Goal: Answer question/provide support: Share knowledge or assist other users

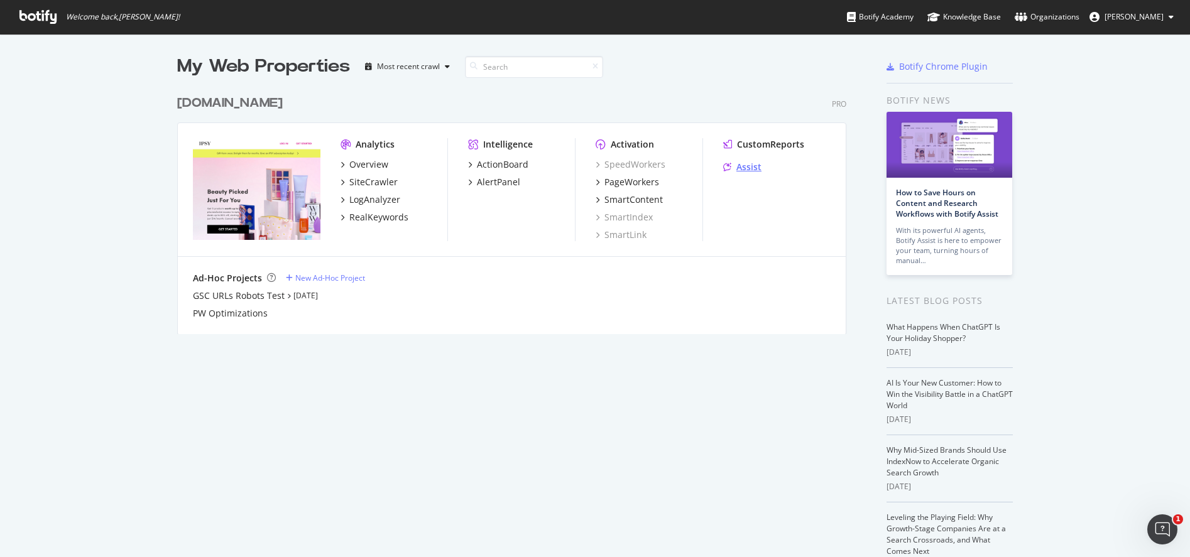
click at [749, 168] on div "Assist" at bounding box center [748, 167] width 25 height 13
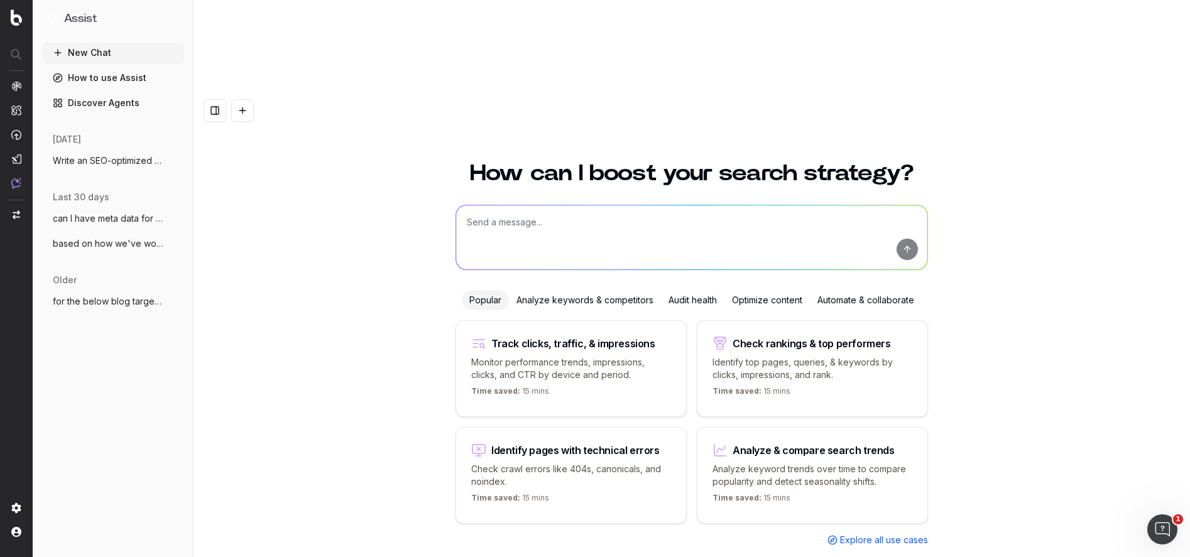
click at [80, 160] on span "Write an SEO-optimized article outline f" at bounding box center [108, 160] width 111 height 13
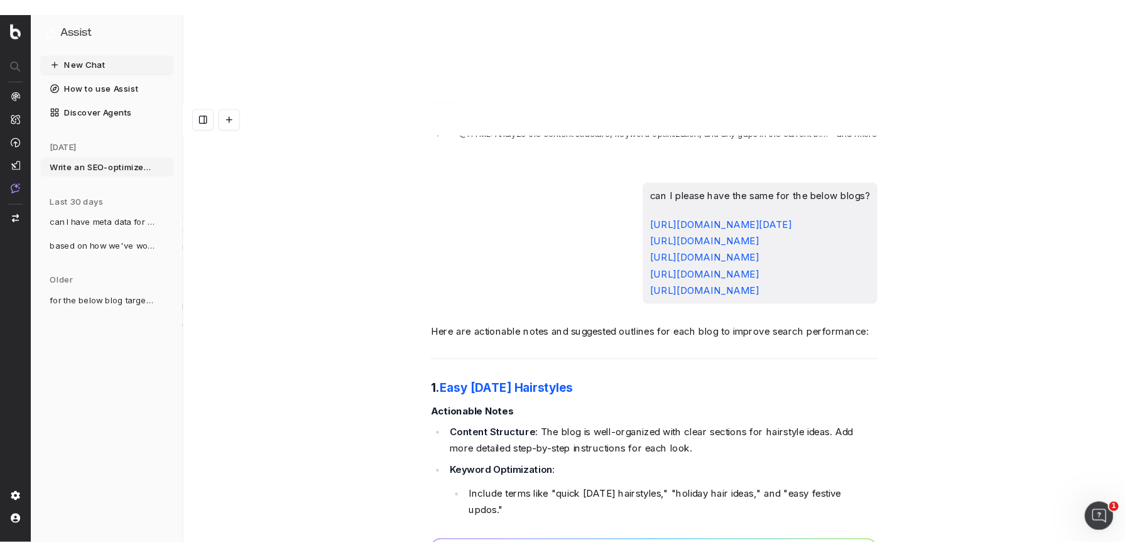
scroll to position [30628, 0]
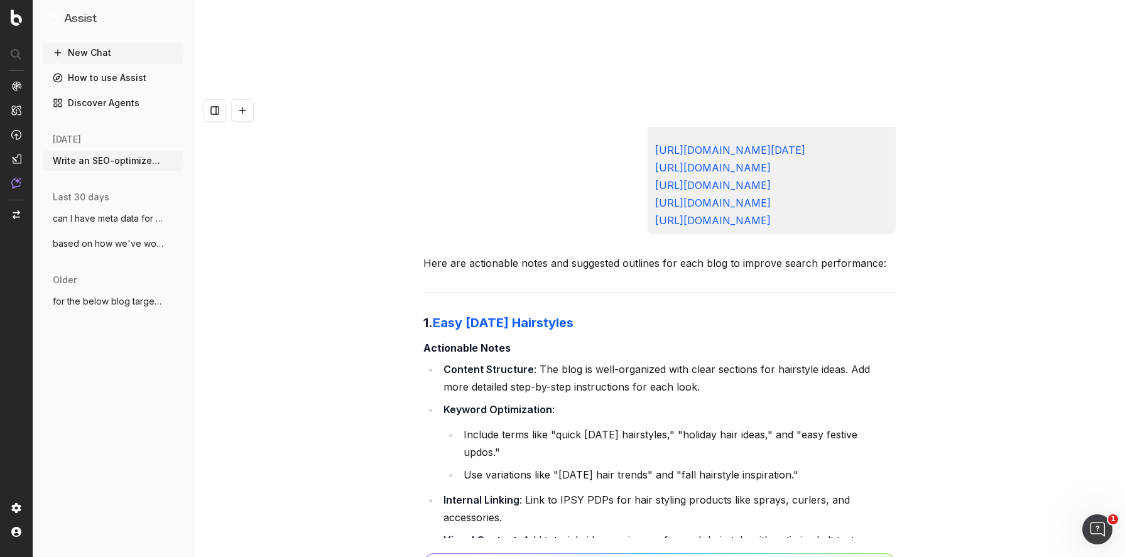
click at [686, 360] on li "Content Structure : The blog is well-organized with clear sections for hairstyl…" at bounding box center [668, 377] width 456 height 35
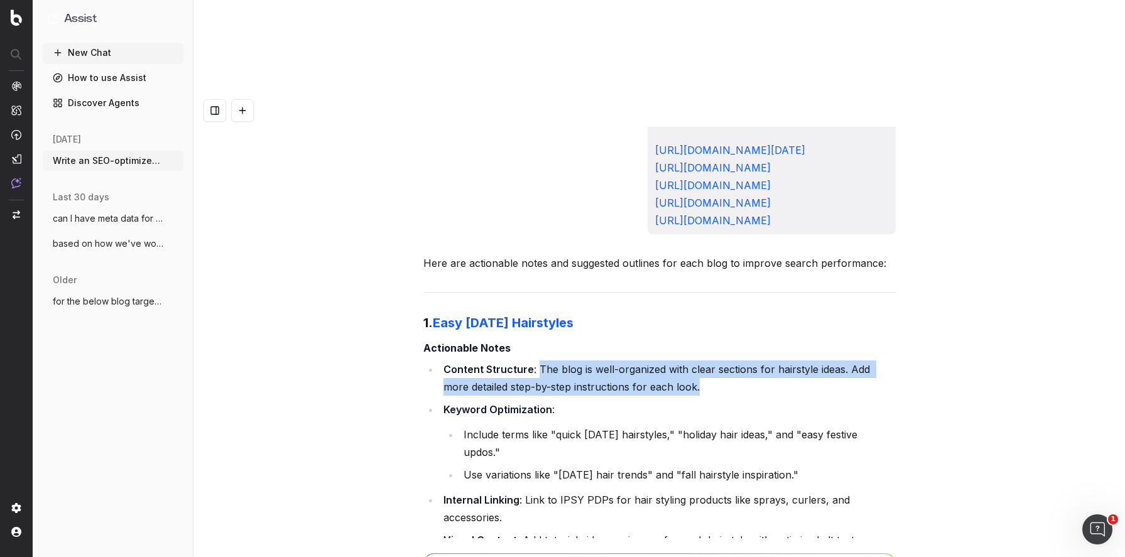
drag, startPoint x: 686, startPoint y: 133, endPoint x: 516, endPoint y: 122, distance: 170.5
click at [543, 360] on li "Content Structure : The blog is well-organized with clear sections for hairstyl…" at bounding box center [668, 377] width 456 height 35
copy li "The blog is well-organized with clear sections for hairstyle ideas. Add more de…"
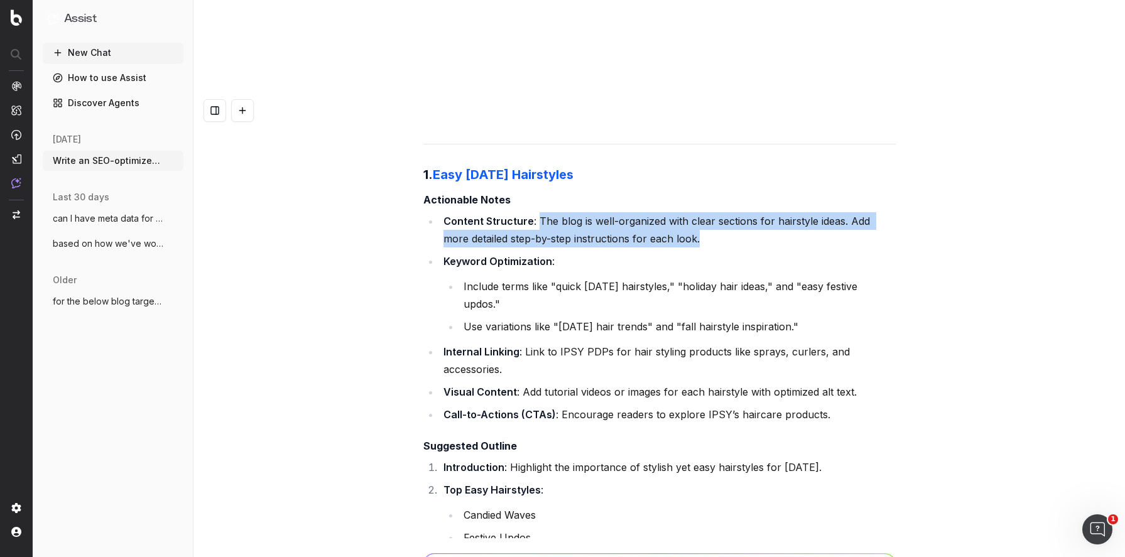
scroll to position [30770, 0]
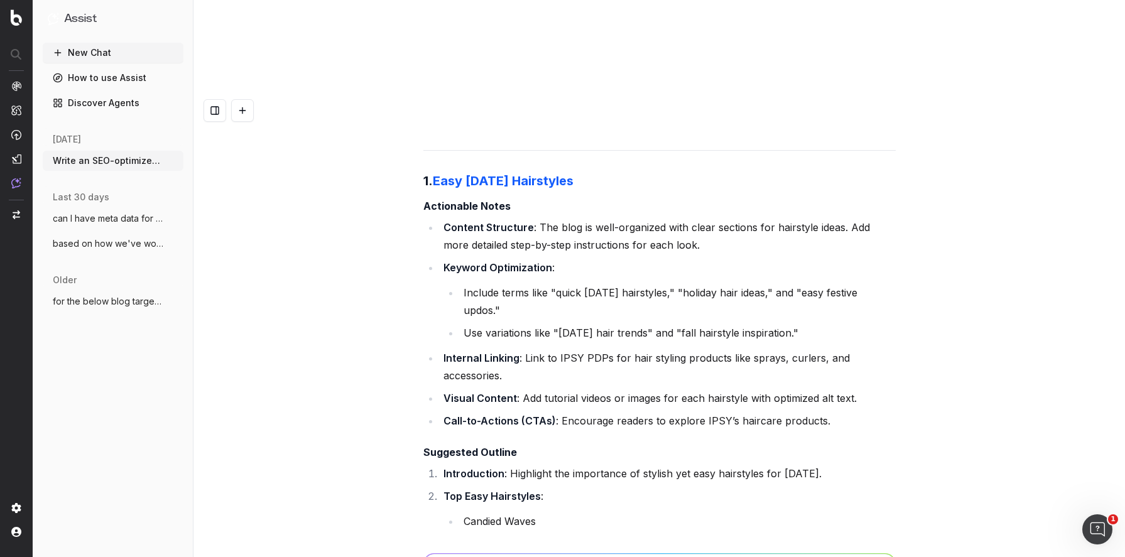
drag, startPoint x: 742, startPoint y: 381, endPoint x: 545, endPoint y: 386, distance: 196.6
drag, startPoint x: 728, startPoint y: 382, endPoint x: 523, endPoint y: 385, distance: 205.4
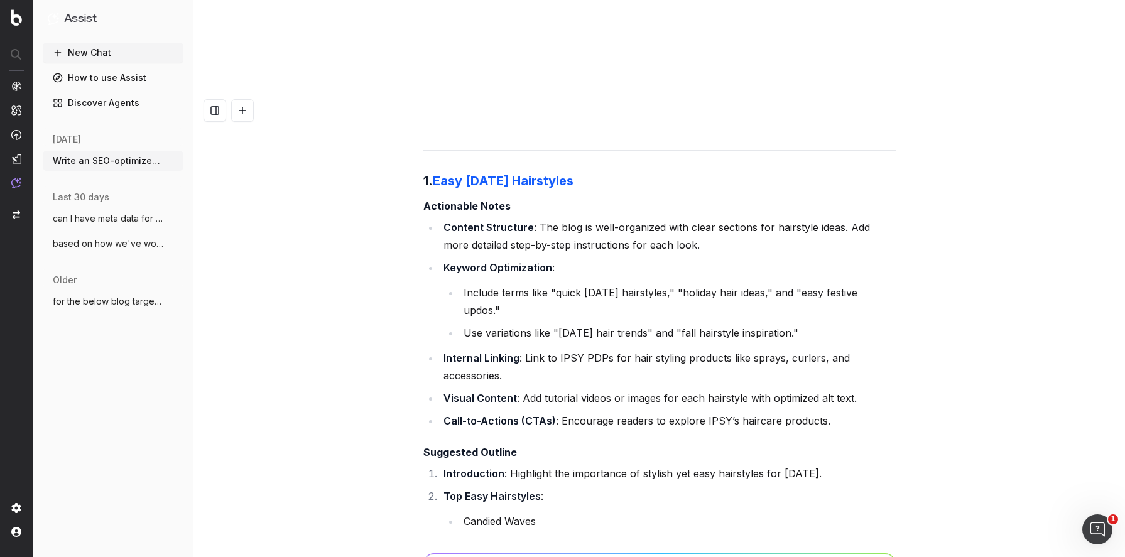
copy li "Recap ideas and link to IPSY’s haircare collection"
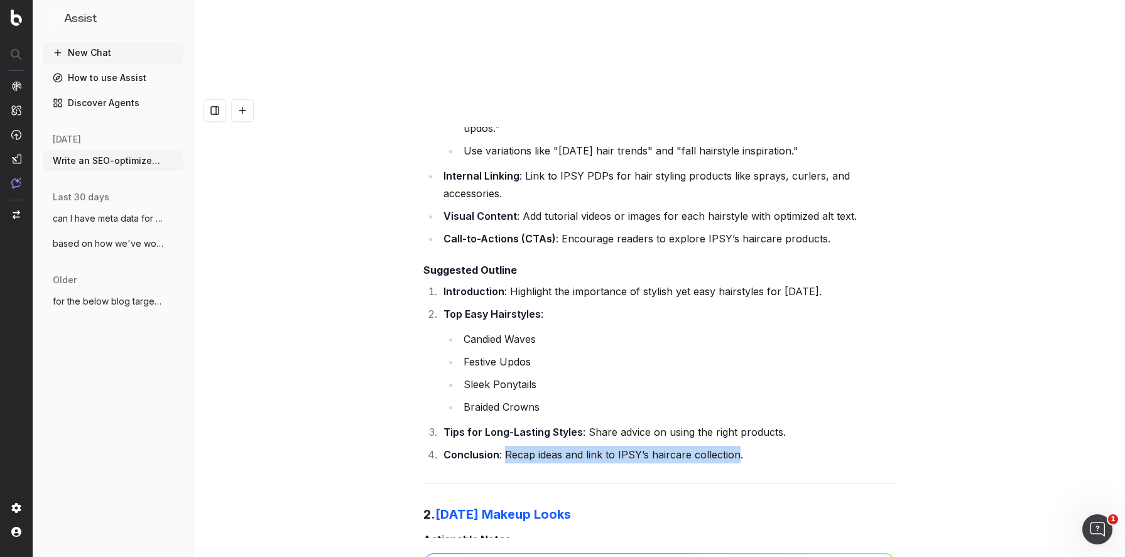
scroll to position [31044, 0]
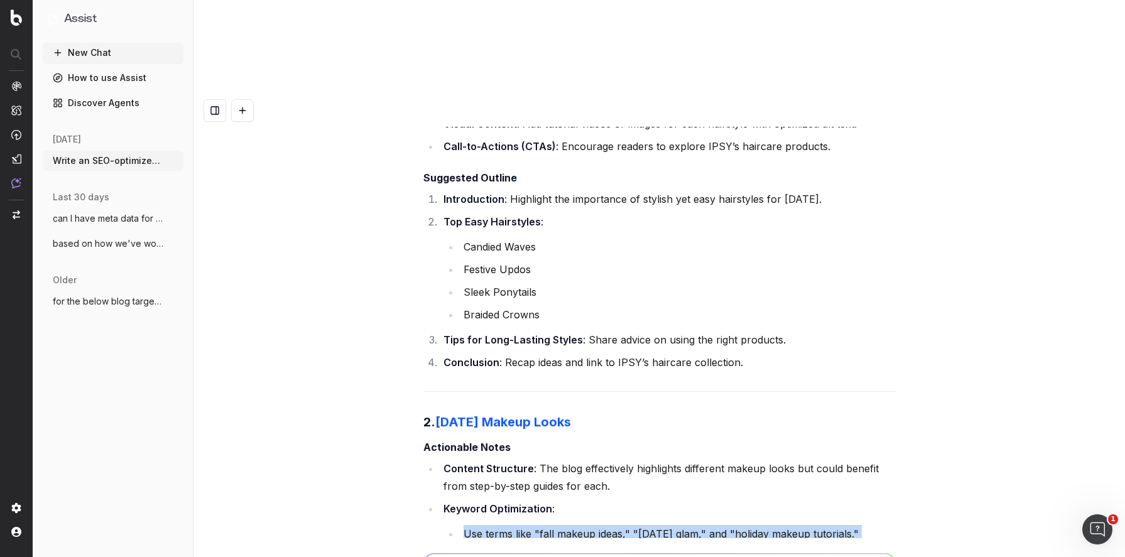
drag, startPoint x: 842, startPoint y: 296, endPoint x: 441, endPoint y: 286, distance: 400.8
click at [441, 500] on li "Keyword Optimization : Use terms like "fall makeup ideas," "[DATE] glam," and "…" at bounding box center [668, 532] width 456 height 65
copy ul "Use terms like "fall makeup ideas," "[DATE] glam," and "holiday makeup tutorial…"
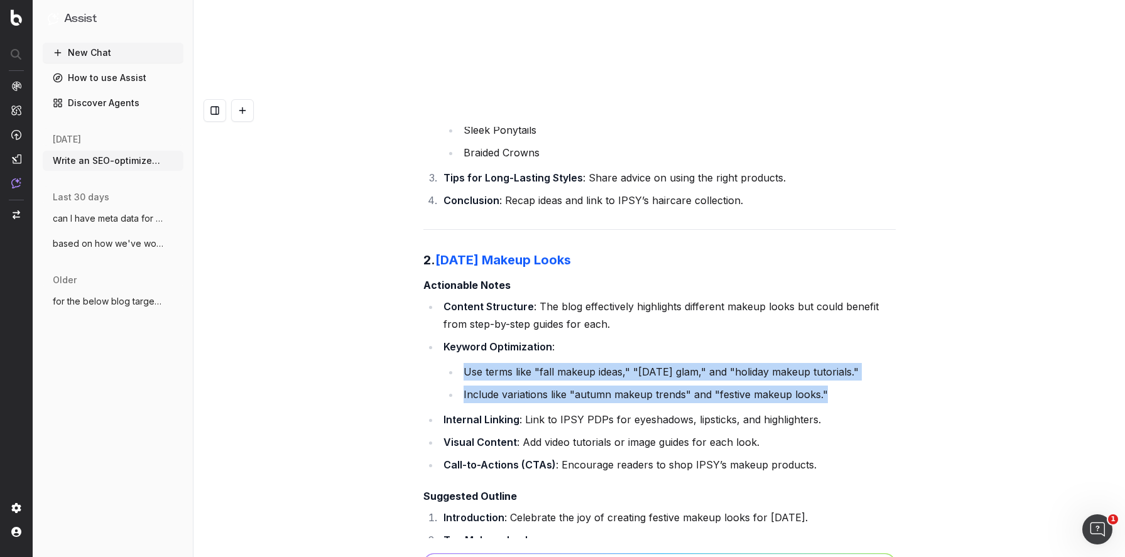
scroll to position [31211, 0]
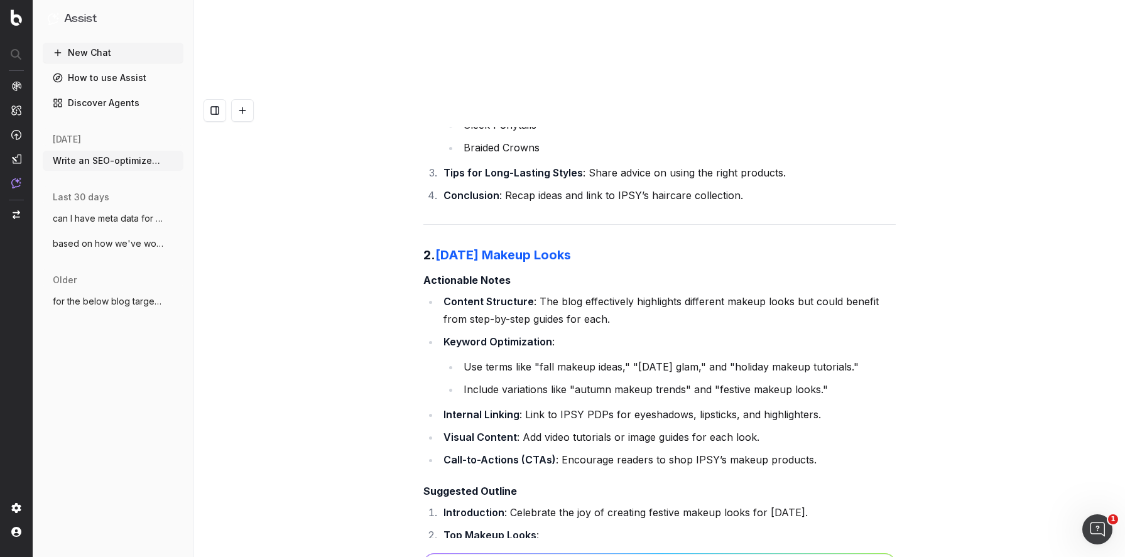
drag, startPoint x: 509, startPoint y: 399, endPoint x: 428, endPoint y: 367, distance: 87.4
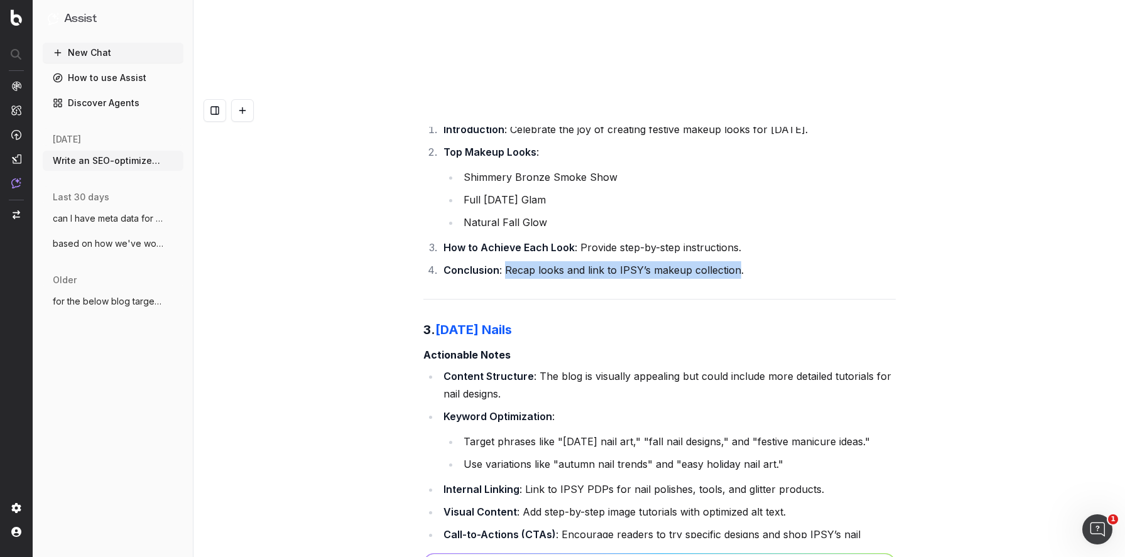
scroll to position [31596, 0]
click at [474, 431] on li "Target phrases like "[DATE] nail art," "fall nail designs," and "festive manicu…" at bounding box center [678, 440] width 436 height 18
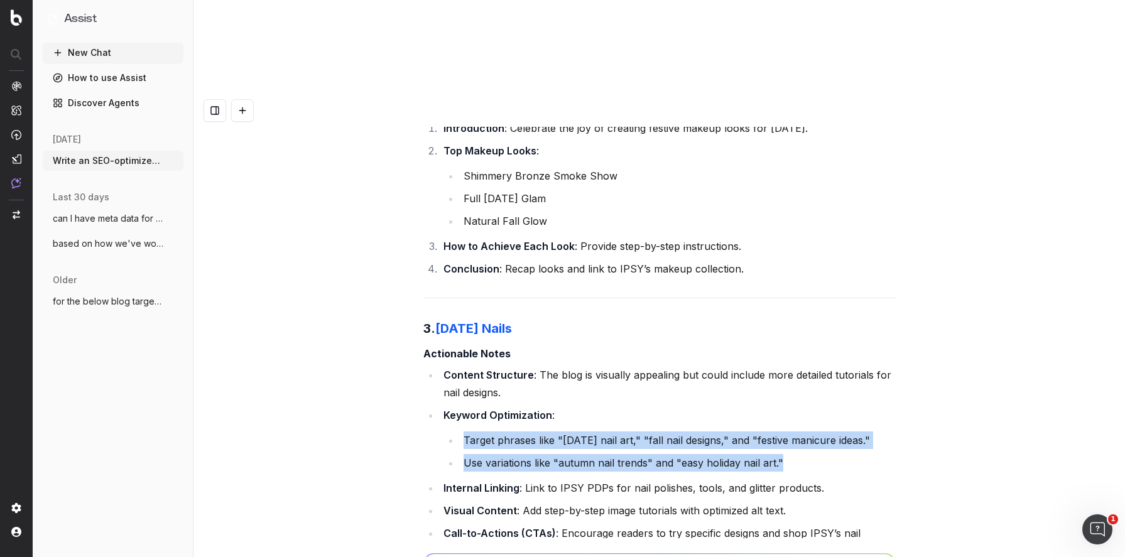
drag, startPoint x: 474, startPoint y: 187, endPoint x: 897, endPoint y: 205, distance: 423.1
copy ul "Target phrases like "[DATE] nail art," "fall nail designs," and "festive manicu…"
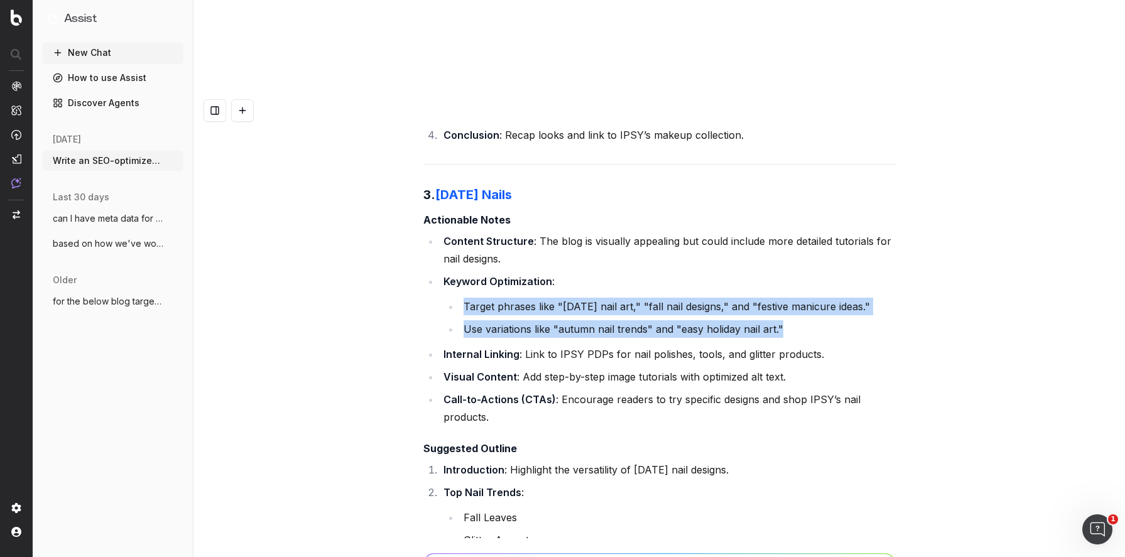
scroll to position [31731, 0]
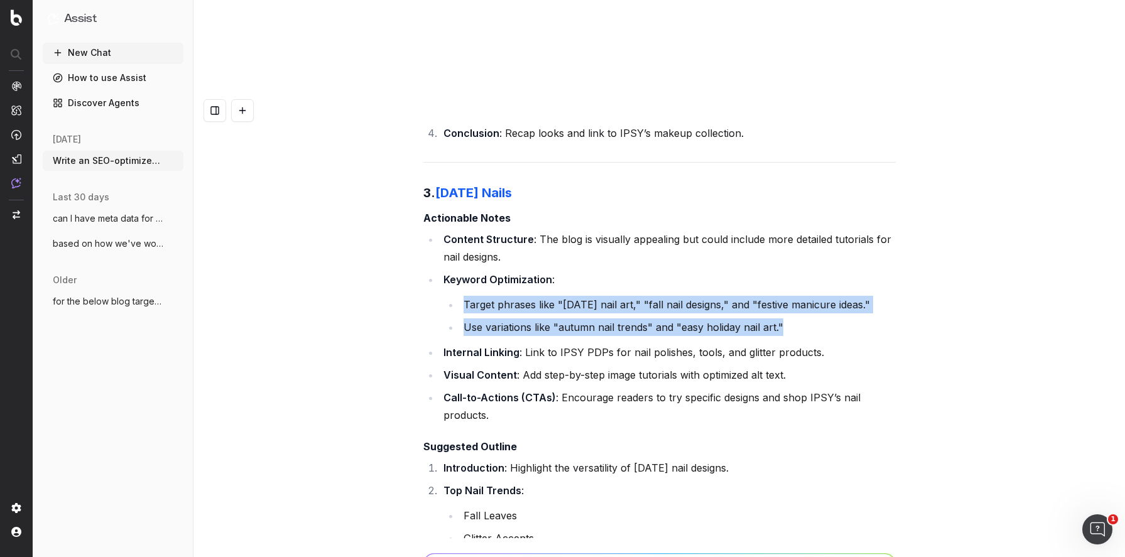
click at [481, 230] on ul "Content Structure : The blog is visually appealing but could include more detai…" at bounding box center [659, 326] width 472 height 193
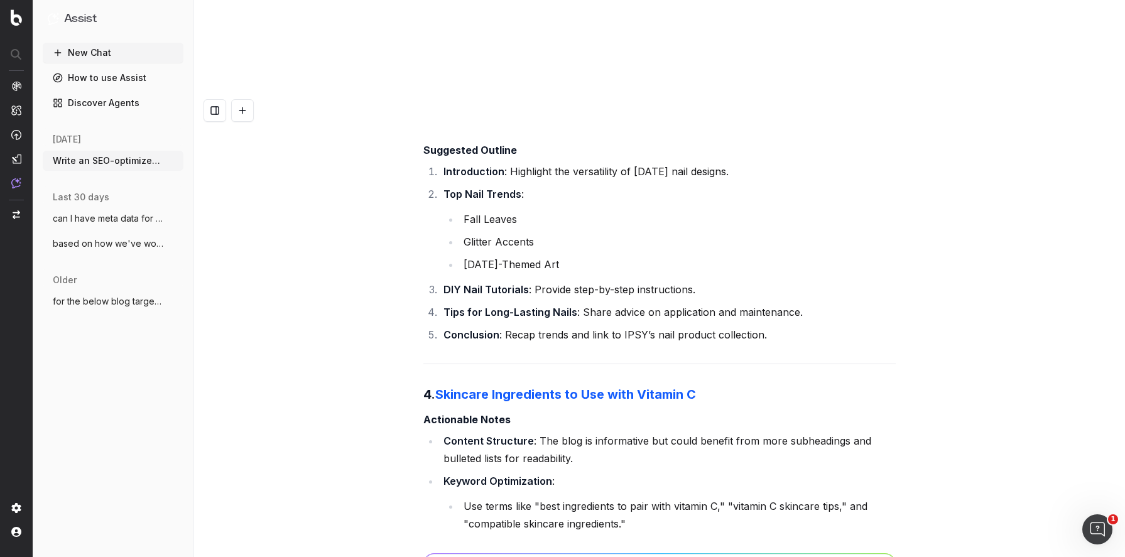
scroll to position [32050, 0]
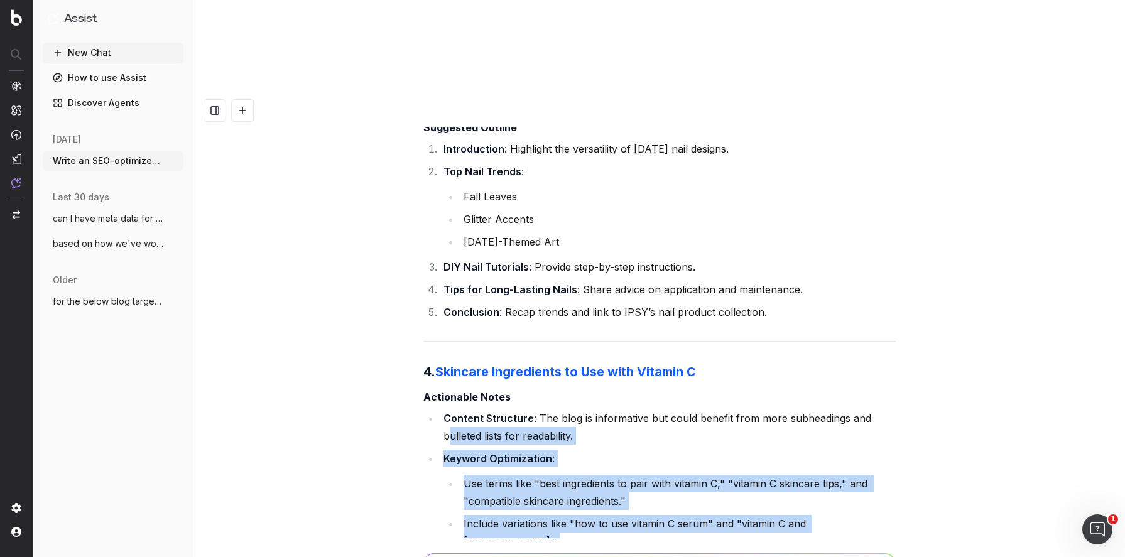
drag, startPoint x: 565, startPoint y: 234, endPoint x: 664, endPoint y: 290, distance: 113.9
click at [664, 409] on ul "Content Structure : The blog is informative but could benefit from more subhead…" at bounding box center [659, 514] width 472 height 211
drag, startPoint x: 542, startPoint y: 232, endPoint x: 774, endPoint y: 259, distance: 233.4
click at [542, 474] on li "Use terms like "best ingredients to pair with vitamin C," "vitamin C skincare t…" at bounding box center [678, 491] width 436 height 35
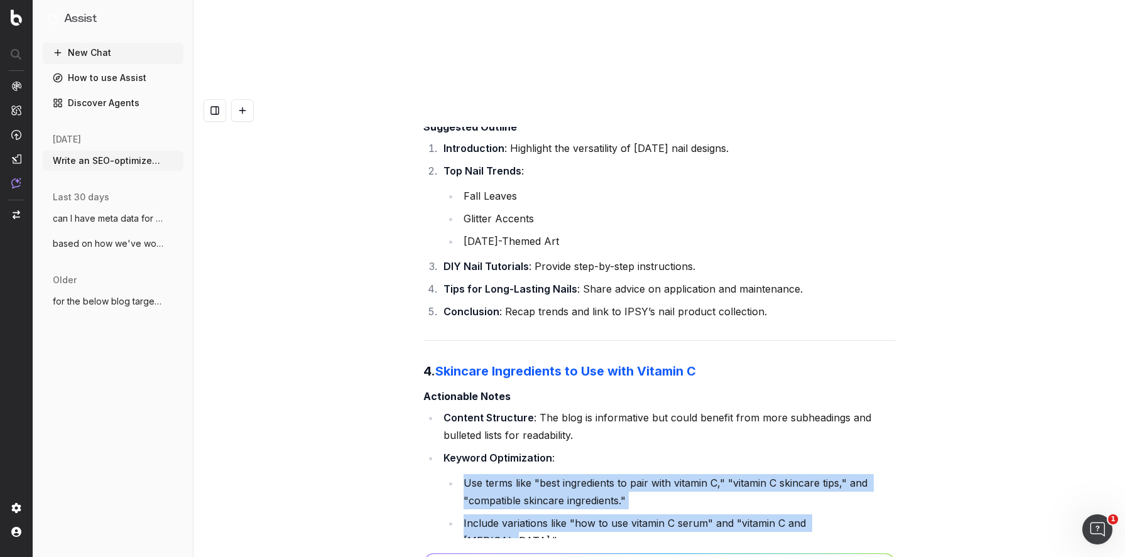
drag, startPoint x: 864, startPoint y: 270, endPoint x: 408, endPoint y: 237, distance: 456.5
click at [408, 236] on div "Write an SEO-optimized article outline for the keyword "Does Sunscreen Prevent …" at bounding box center [658, 372] width 931 height 557
copy ul "Use terms like "best ingredients to pair with vitamin C," "vitamin C skincare t…"
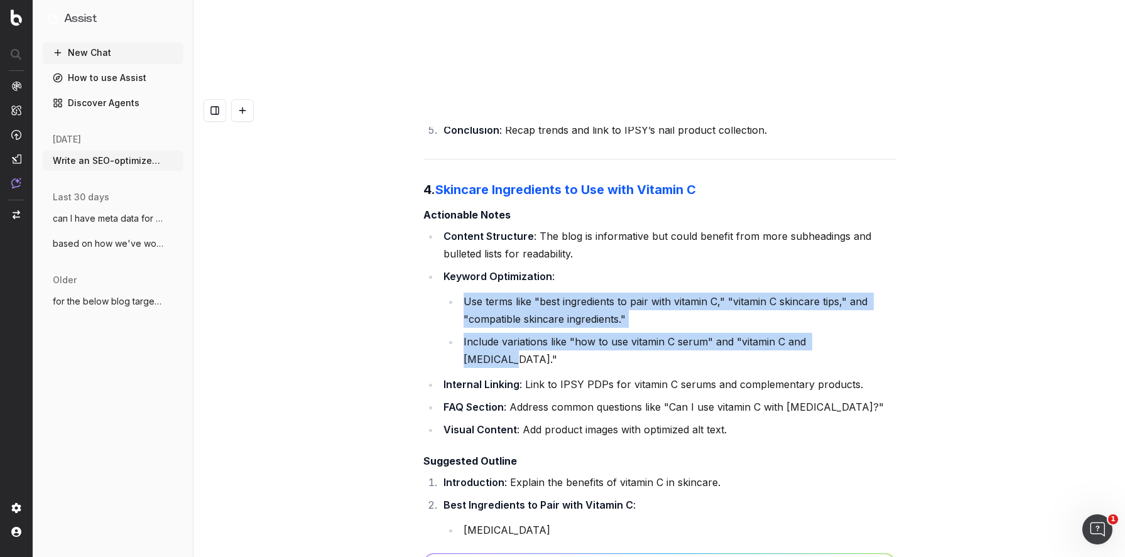
scroll to position [32240, 0]
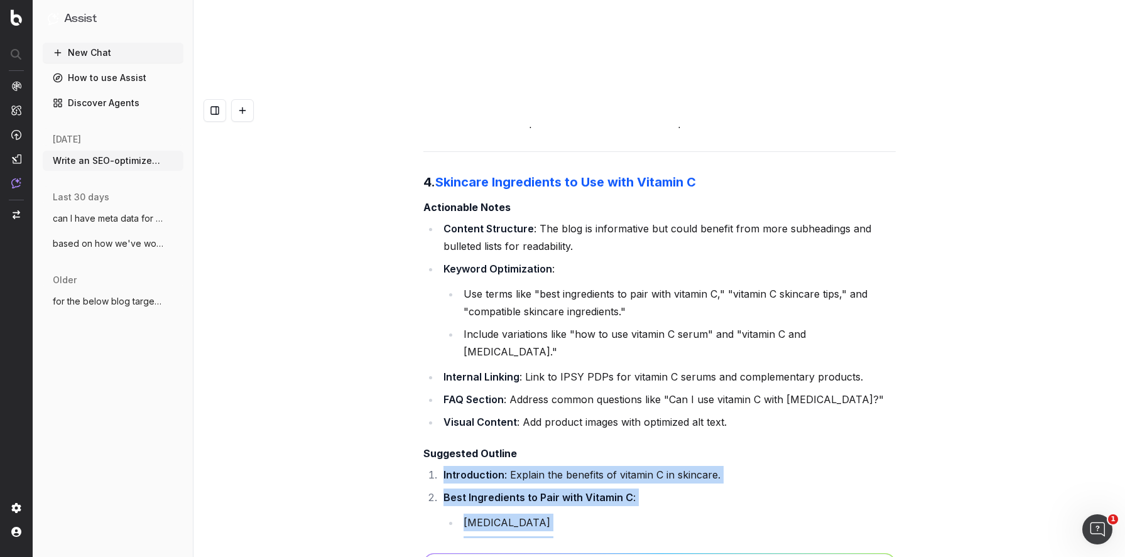
drag, startPoint x: 798, startPoint y: 389, endPoint x: 425, endPoint y: 197, distance: 419.4
click at [425, 466] on ol "Introduction : Explain the benefits of vitamin C in skincare. Best Ingredients …" at bounding box center [659, 567] width 472 height 203
copy ol "Introduction : Explain the benefits of vitamin C in skincare. Best Ingredients …"
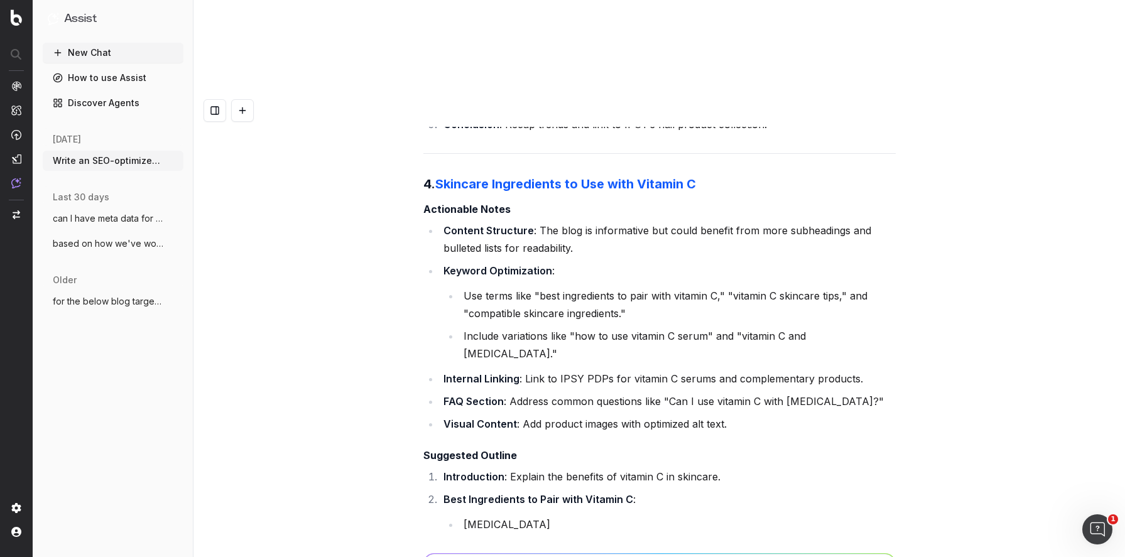
click at [867, 393] on li "FAQ Section : Address common questions like "Can I use vitamin C with [MEDICAL_…" at bounding box center [668, 402] width 456 height 18
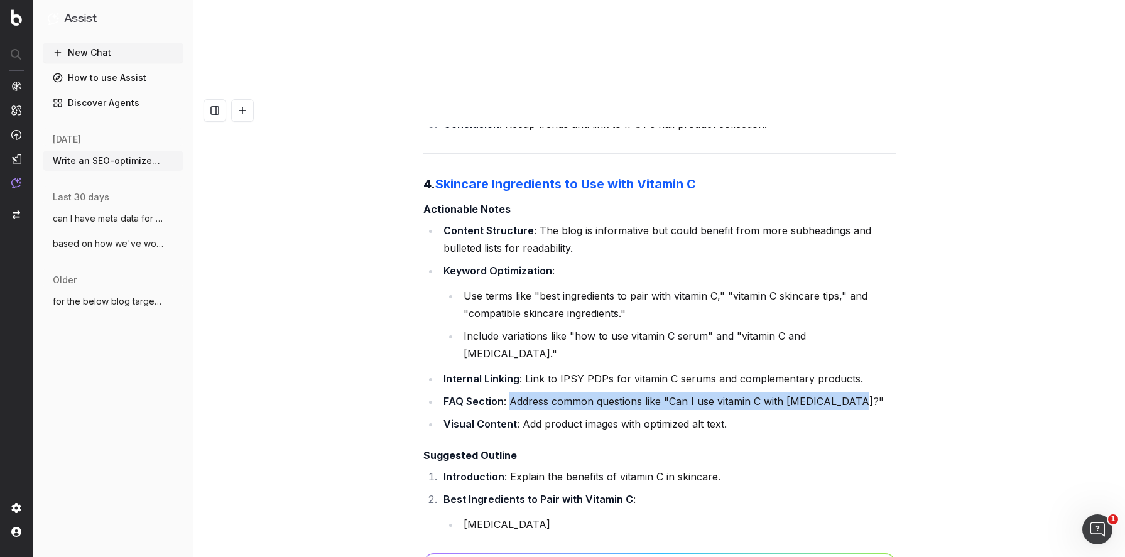
drag, startPoint x: 803, startPoint y: 127, endPoint x: 509, endPoint y: 129, distance: 294.6
click at [509, 393] on li "FAQ Section : Address common questions like "Can I use vitamin C with [MEDICAL_…" at bounding box center [668, 402] width 456 height 18
copy li "Address common questions like "Can I use vitamin C with [MEDICAL_DATA]?""
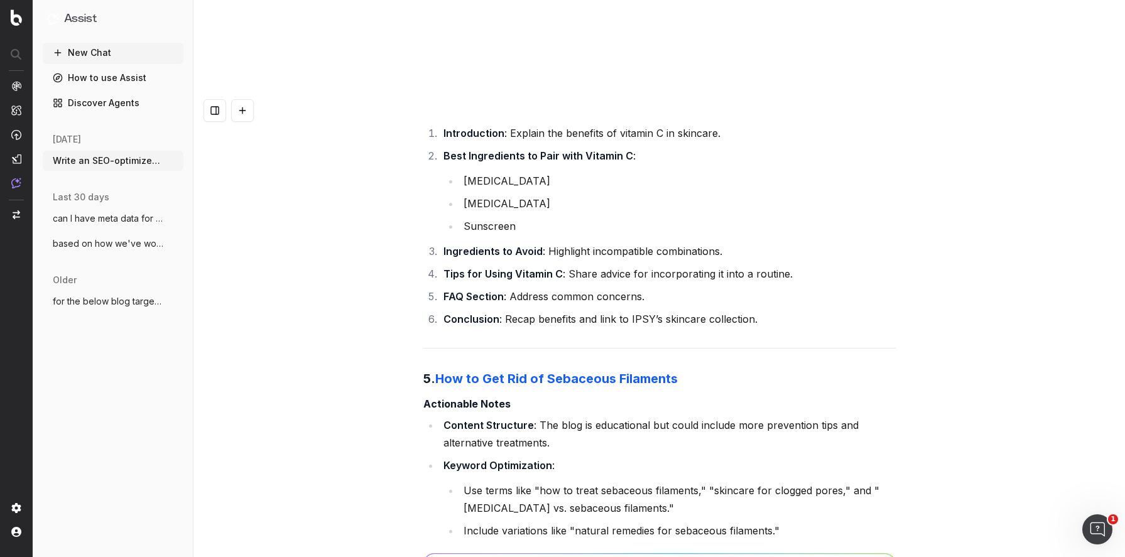
scroll to position [32582, 0]
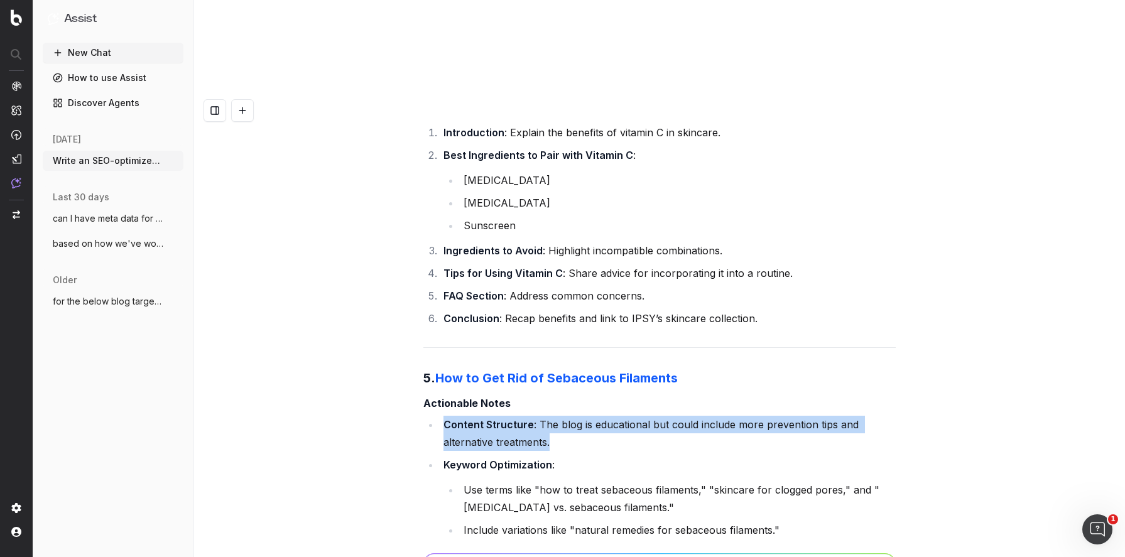
drag, startPoint x: 563, startPoint y: 171, endPoint x: 419, endPoint y: 149, distance: 146.2
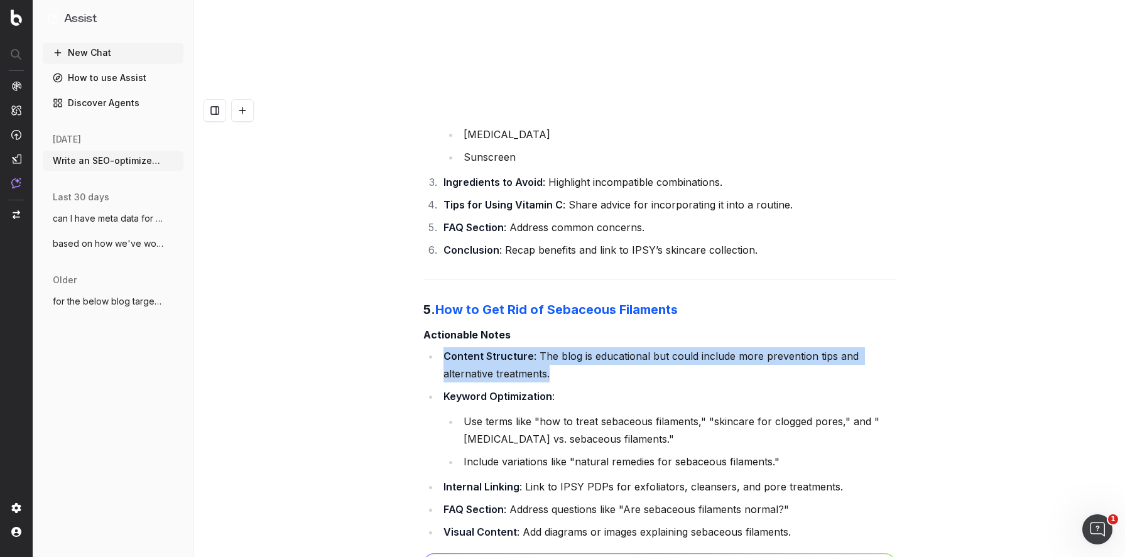
scroll to position [32667, 0]
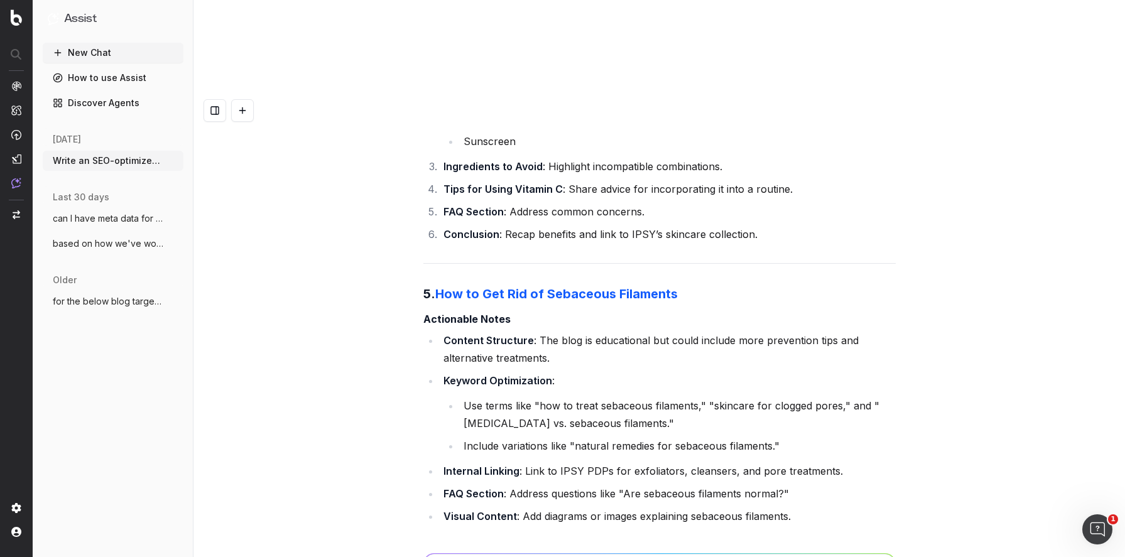
click at [524, 332] on li "Content Structure : The blog is educational but could include more prevention t…" at bounding box center [668, 349] width 456 height 35
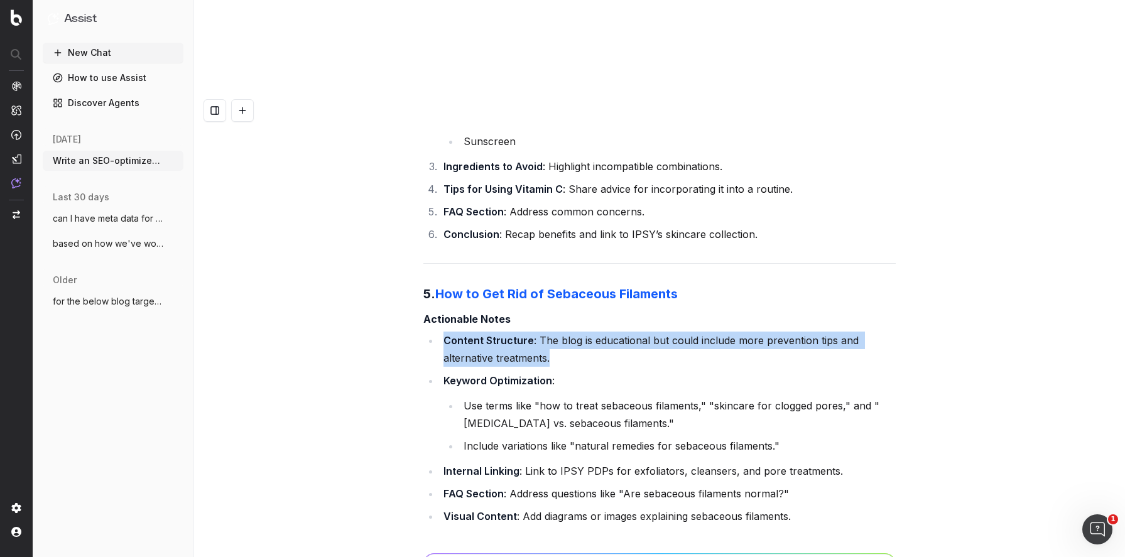
drag, startPoint x: 548, startPoint y: 88, endPoint x: 435, endPoint y: 72, distance: 113.5
click at [435, 332] on ul "Content Structure : The blog is educational but could include more prevention t…" at bounding box center [659, 428] width 472 height 193
copy li "Content Structure : The blog is educational but could include more prevention t…"
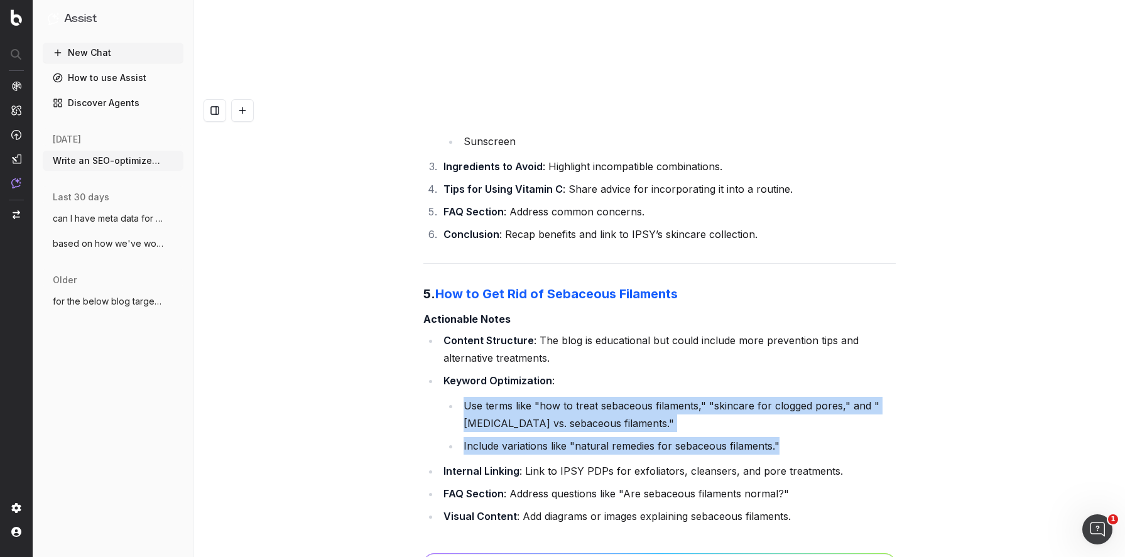
drag, startPoint x: 467, startPoint y: 135, endPoint x: 782, endPoint y: 171, distance: 317.3
click at [786, 397] on ul "Use terms like "how to treat sebaceous filaments," "skincare for clogged pores,…" at bounding box center [669, 426] width 452 height 58
copy ul "Use terms like "how to treat sebaceous filaments," "skincare for clogged pores,…"
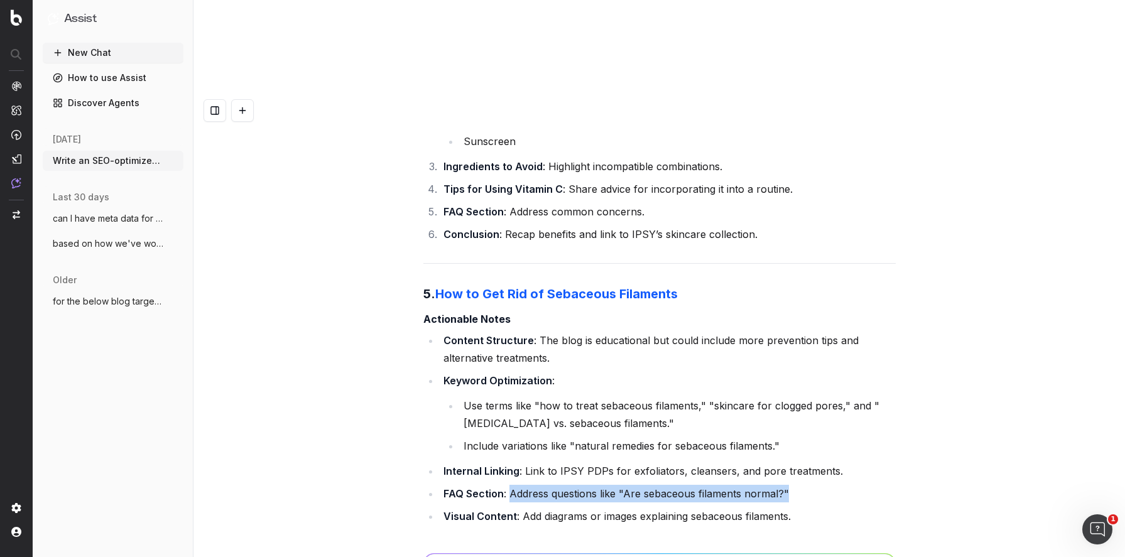
drag, startPoint x: 799, startPoint y: 222, endPoint x: 509, endPoint y: 229, distance: 290.2
click at [509, 485] on li "FAQ Section : Address questions like "Are sebaceous filaments normal?"" at bounding box center [668, 494] width 456 height 18
copy li "Address questions like "Are sebaceous filaments normal?""
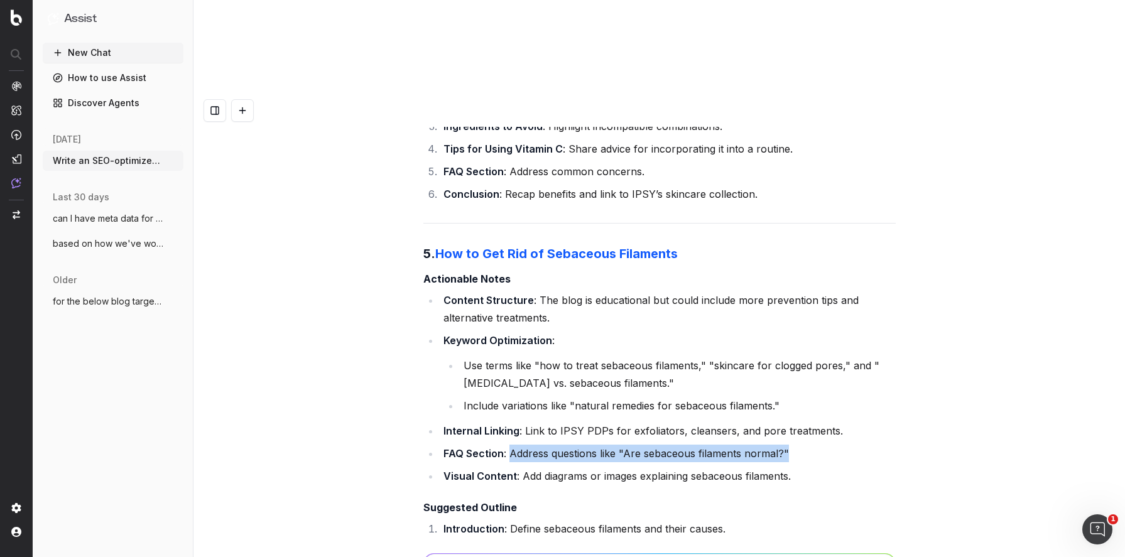
scroll to position [32721, 0]
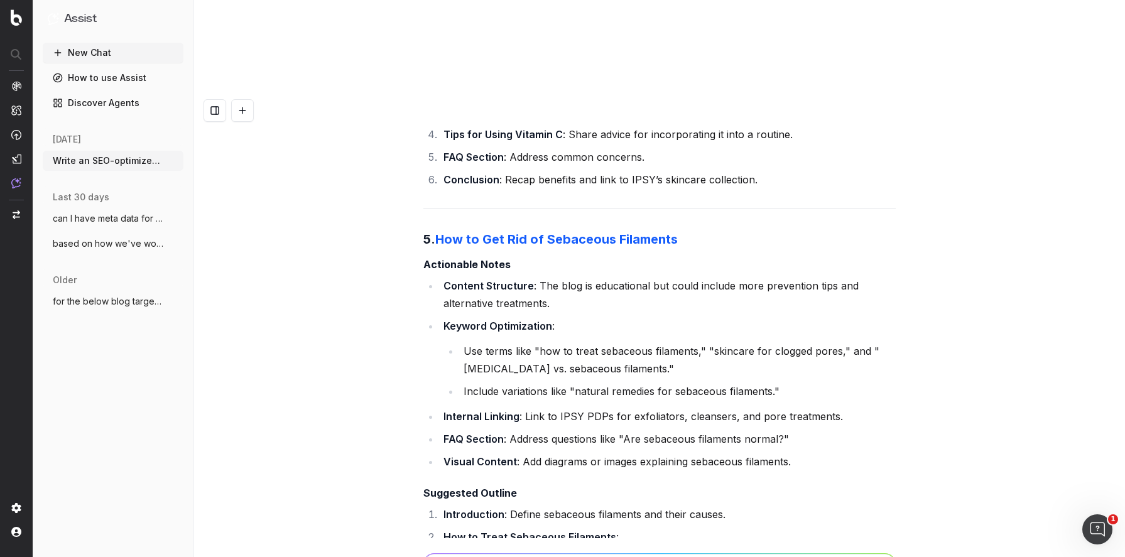
click at [534, 506] on li "Introduction : Define sebaceous filaments and their causes." at bounding box center [668, 515] width 456 height 18
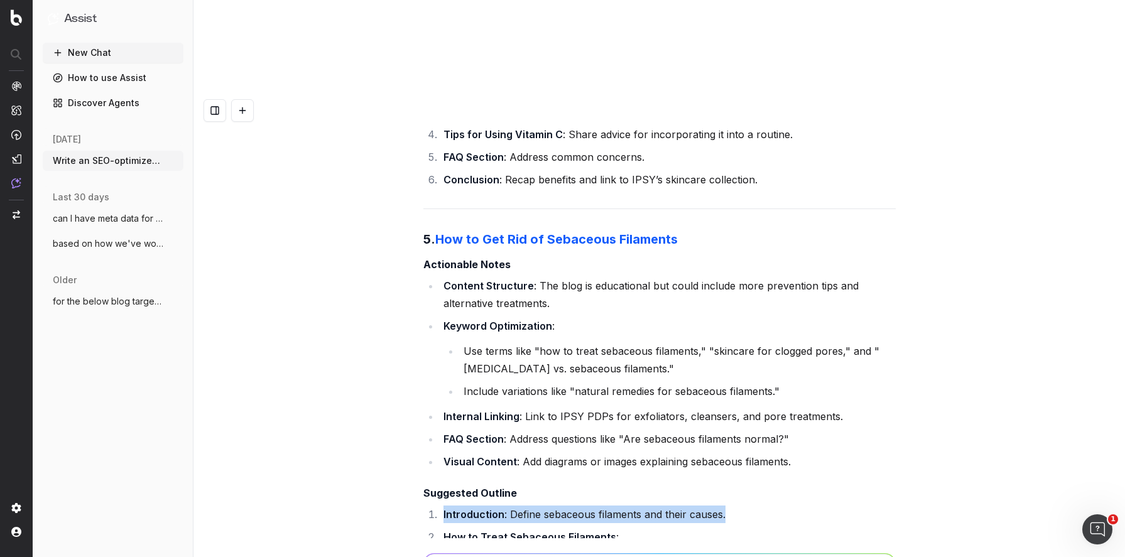
click at [534, 506] on li "Introduction : Define sebaceous filaments and their causes." at bounding box center [668, 515] width 456 height 18
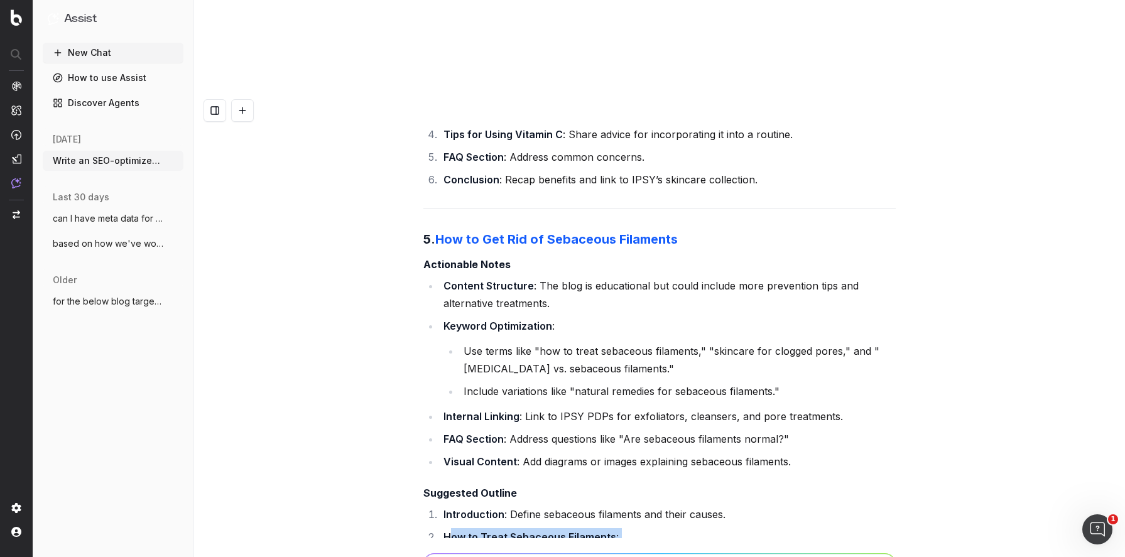
drag, startPoint x: 631, startPoint y: 314, endPoint x: 637, endPoint y: 338, distance: 24.5
drag, startPoint x: 570, startPoint y: 268, endPoint x: 568, endPoint y: 318, distance: 50.3
click at [572, 531] on strong "How to Treat Sebaceous Filaments" at bounding box center [529, 537] width 173 height 13
drag, startPoint x: 566, startPoint y: 342, endPoint x: 343, endPoint y: 266, distance: 235.3
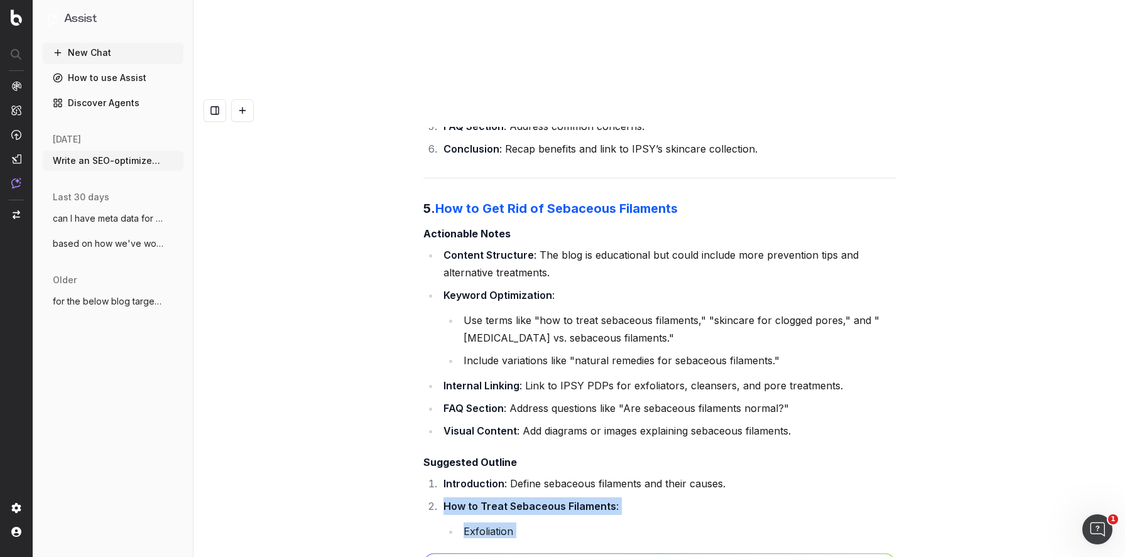
scroll to position [32765, 0]
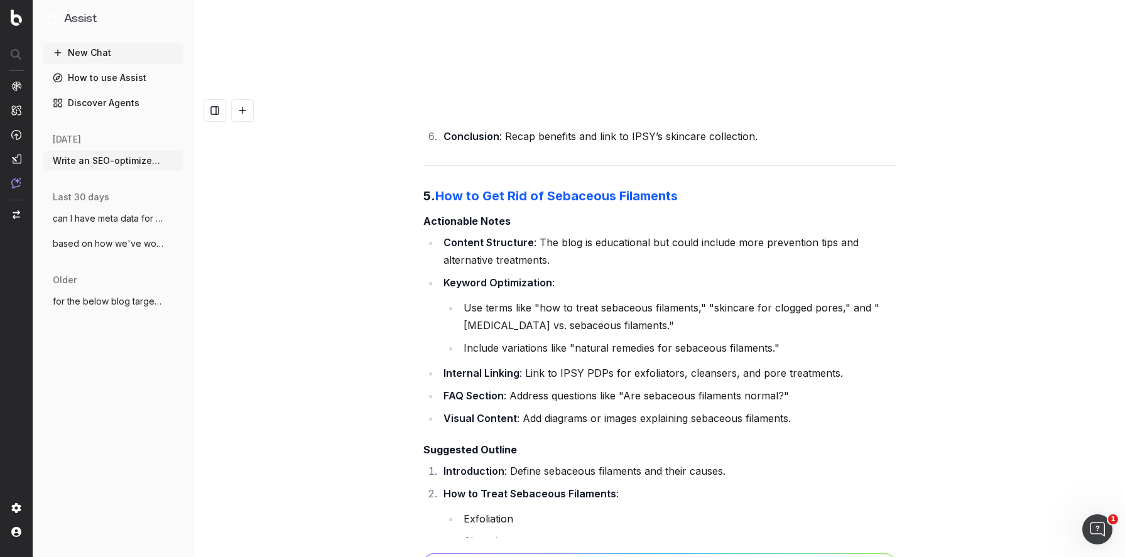
drag, startPoint x: 676, startPoint y: 322, endPoint x: 67, endPoint y: 305, distance: 608.8
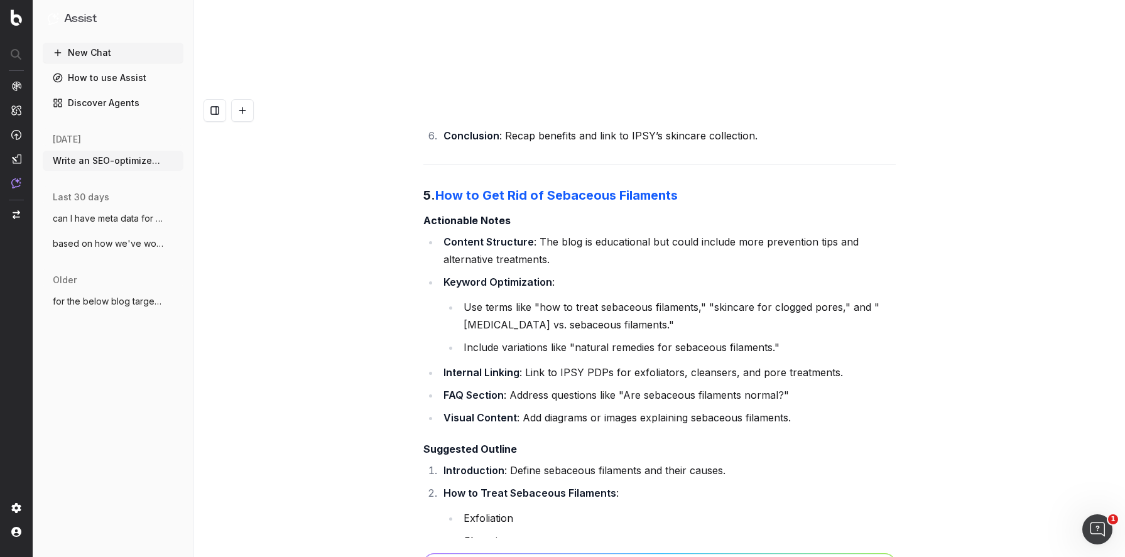
drag, startPoint x: 496, startPoint y: 341, endPoint x: 416, endPoint y: 340, distance: 79.8
click at [416, 340] on div "Write an SEO-optimized article outline for the keyword "Does Sunscreen Prevent …" at bounding box center [658, 372] width 931 height 557
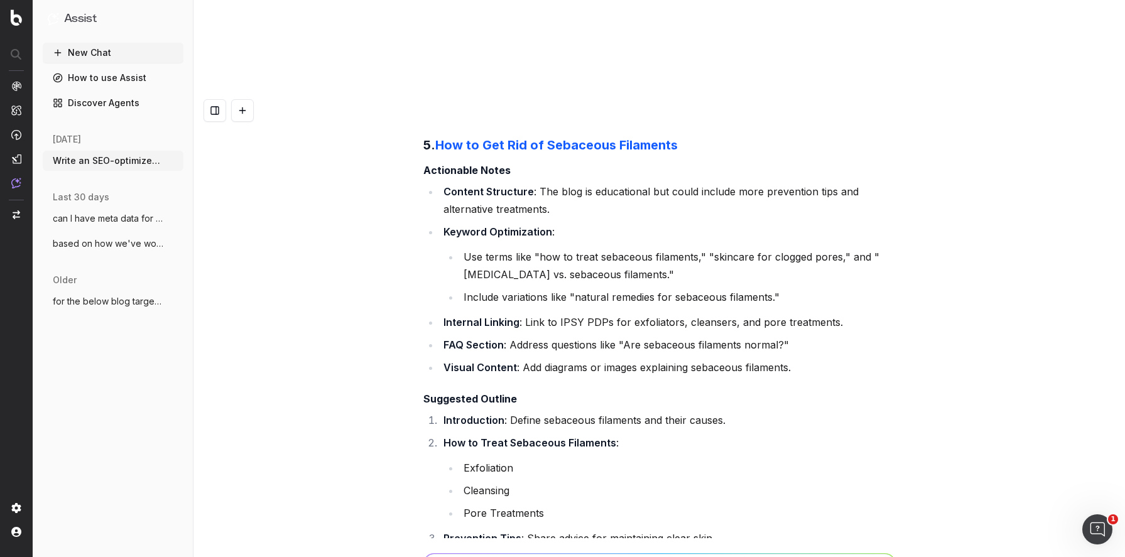
scroll to position [32814, 0]
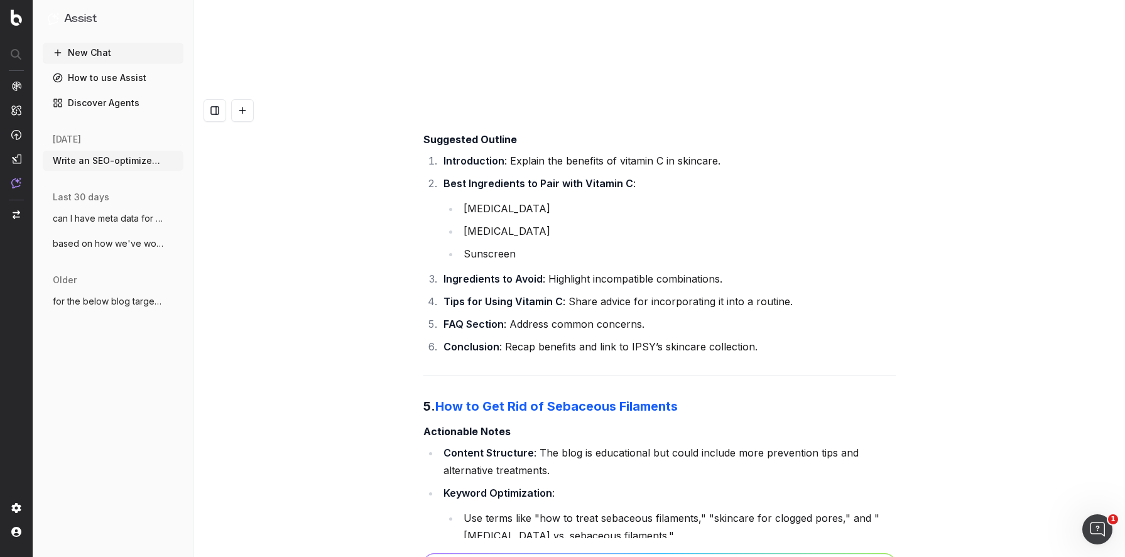
scroll to position [32518, 0]
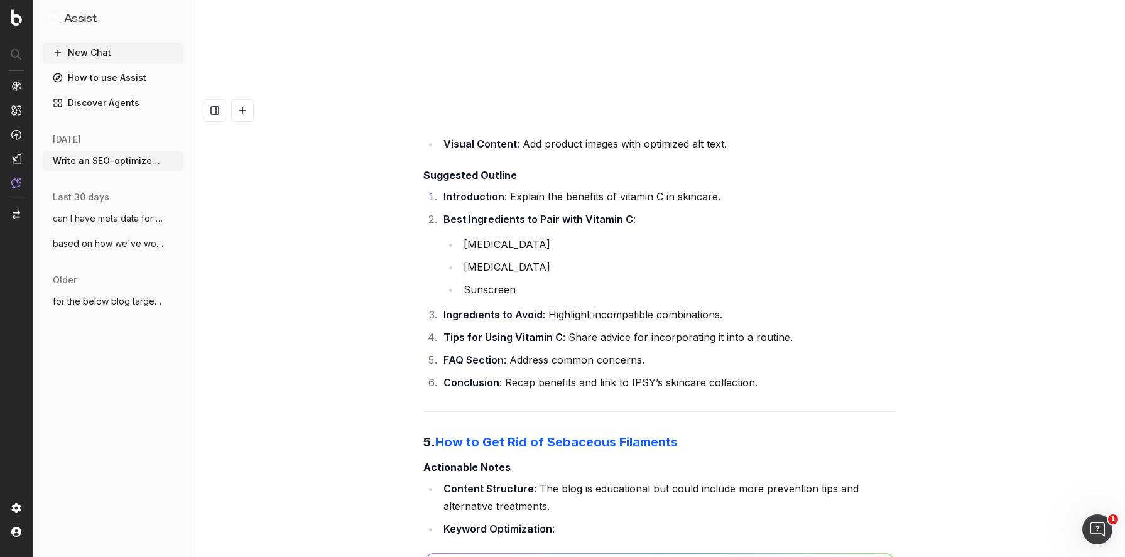
click at [501, 461] on strong "Actionable Notes" at bounding box center [466, 467] width 87 height 13
click at [488, 461] on strong "Actionable Notes" at bounding box center [466, 467] width 87 height 13
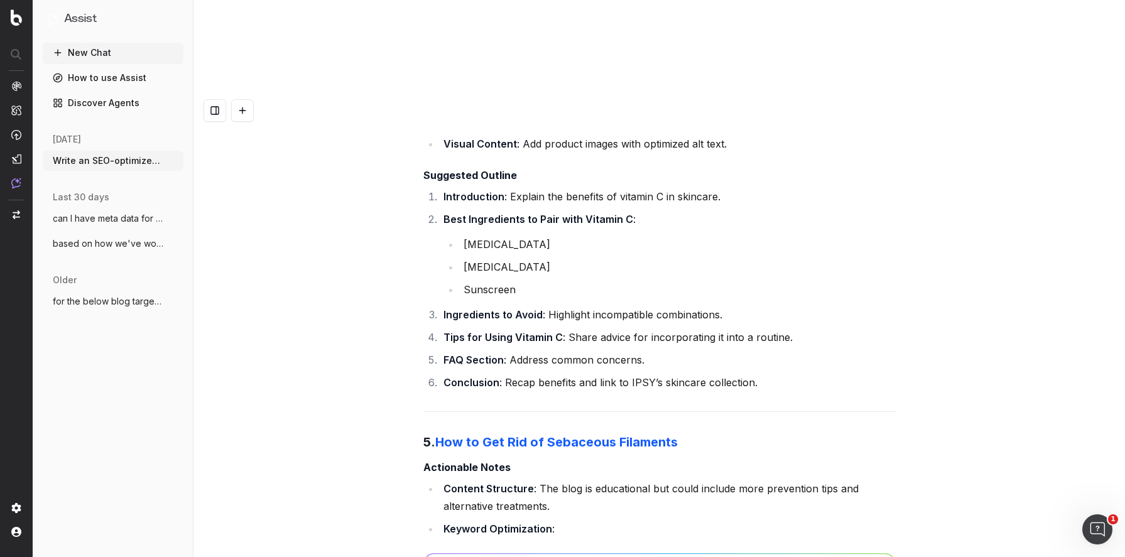
paste textarea "Actionable Notes"
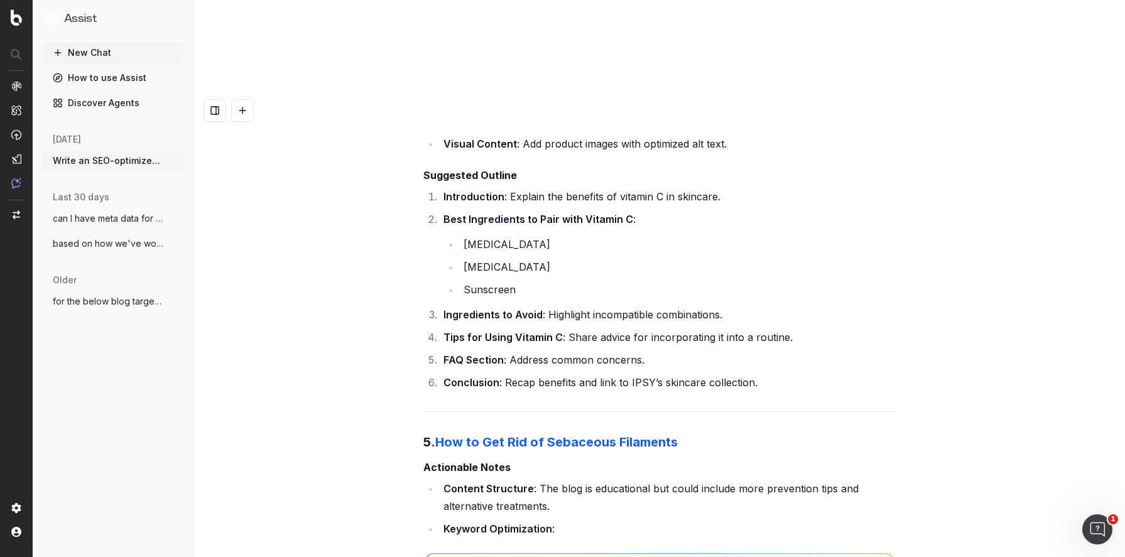
paste textarea "Suggested Outline"
paste textarea "[URL][DOMAIN_NAME]"
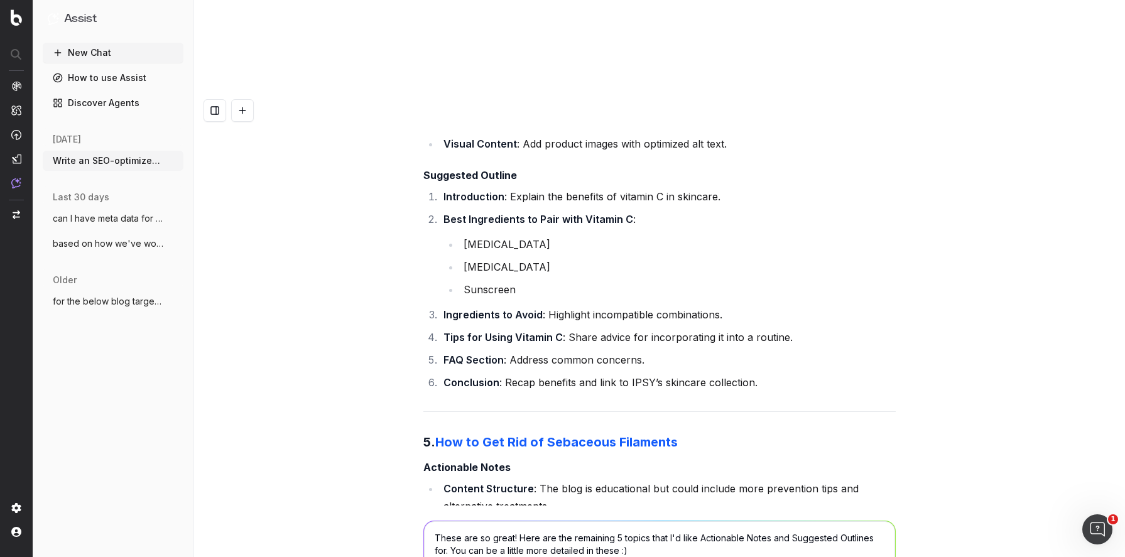
paste textarea "[URL][DOMAIN_NAME]"
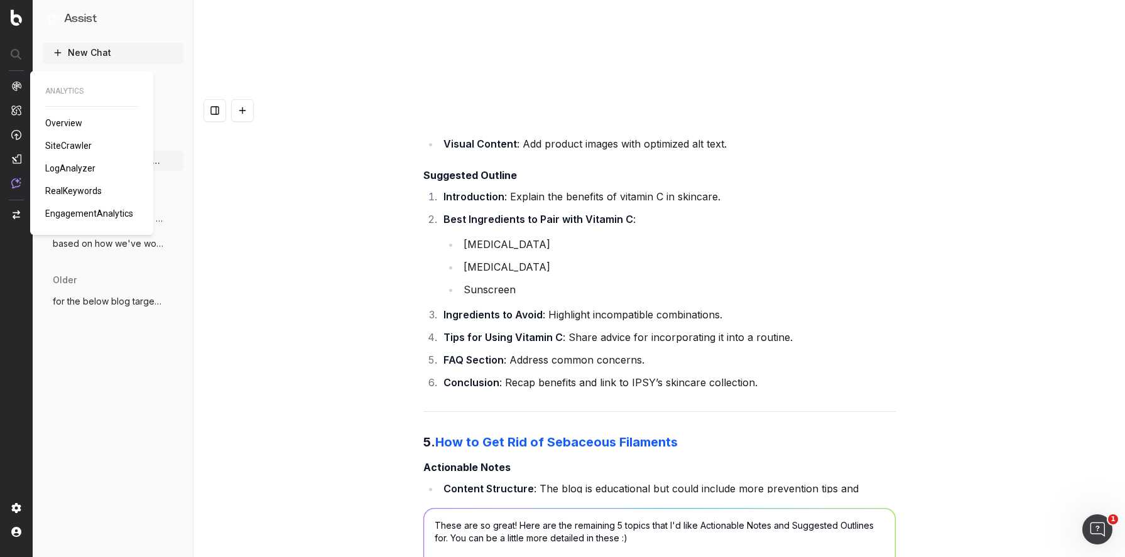
paste textarea "[URL][DOMAIN_NAME]"
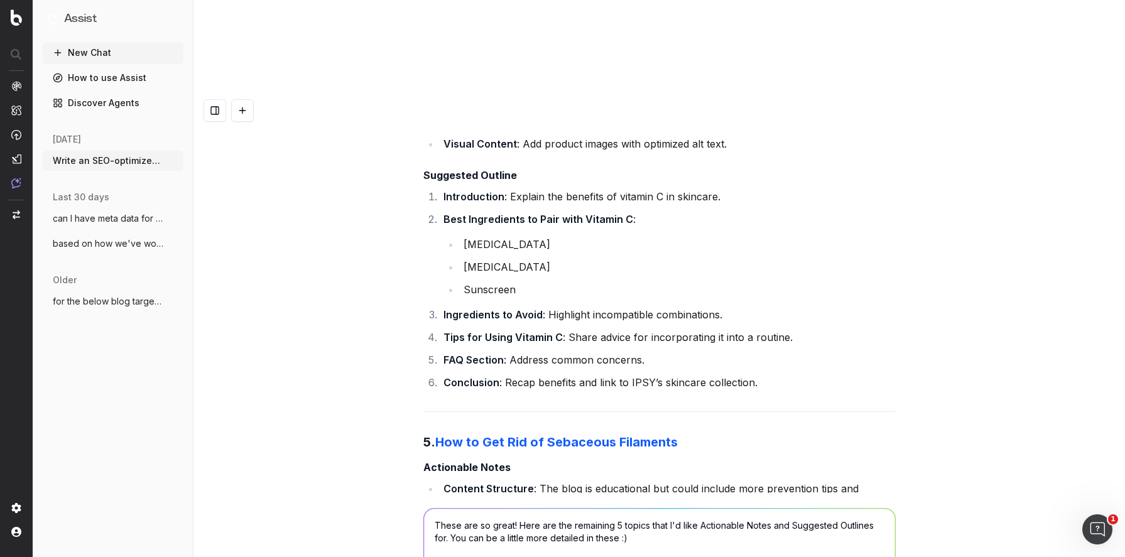
click at [629, 509] on textarea "These are so great! Here are the remaining 5 topics that I'd like Actionable No…" at bounding box center [659, 563] width 471 height 109
drag, startPoint x: 879, startPoint y: 428, endPoint x: 886, endPoint y: 432, distance: 8.4
click at [880, 509] on textarea "These are so great! Here are the remaining 5 blogs that I'd like Actionable Not…" at bounding box center [659, 563] width 471 height 109
click at [690, 517] on textarea "These are so great! Here are the remaining 5 blogs that I'd like Actionable Not…" at bounding box center [659, 563] width 471 height 109
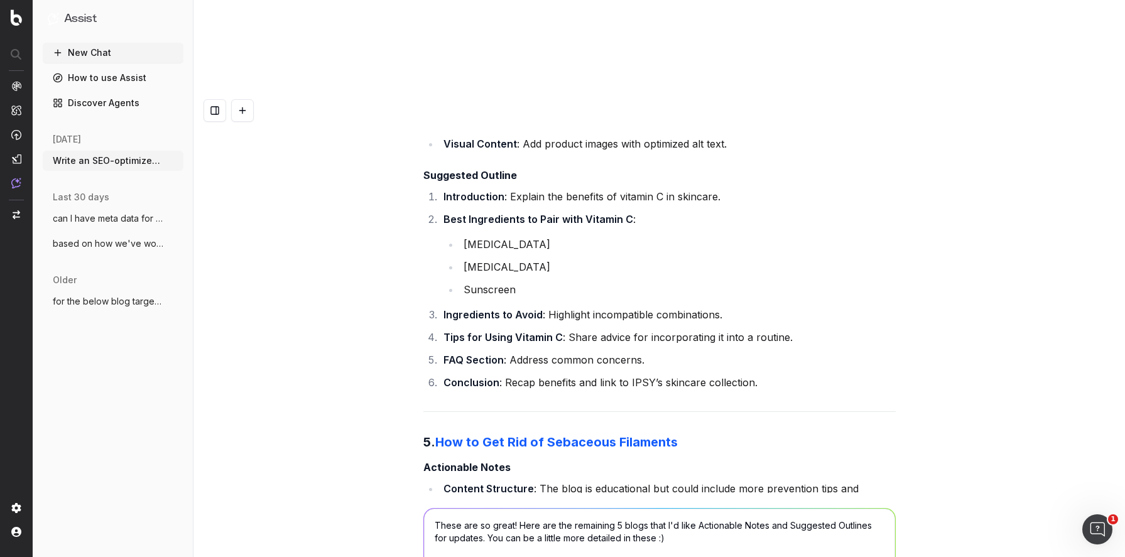
paste textarea "[URL][DOMAIN_NAME]"
type textarea "These are so great! Here are the remaining 5 blogs that I'd like Actionable Not…"
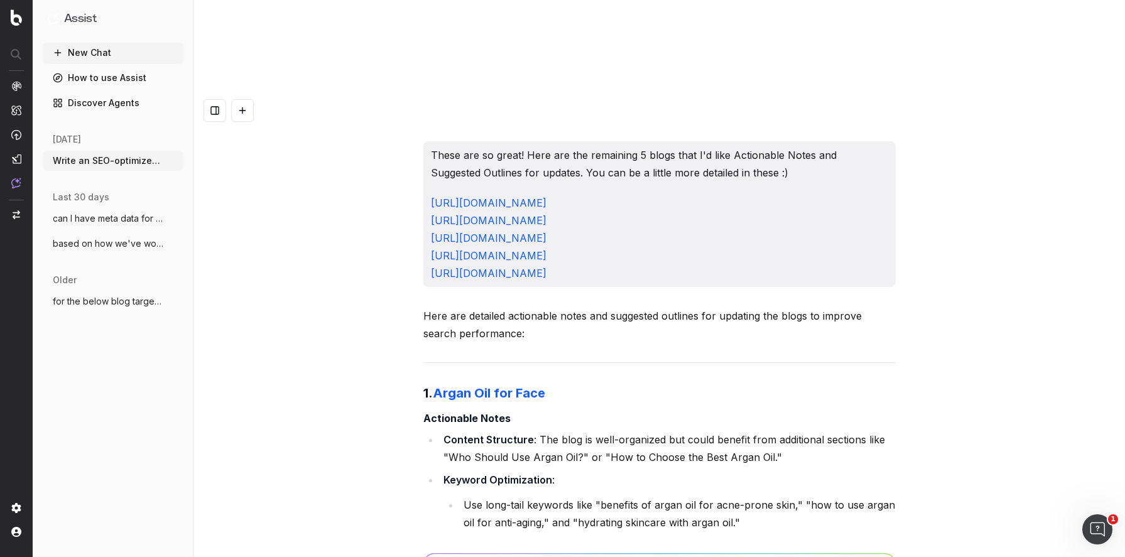
scroll to position [33406, 0]
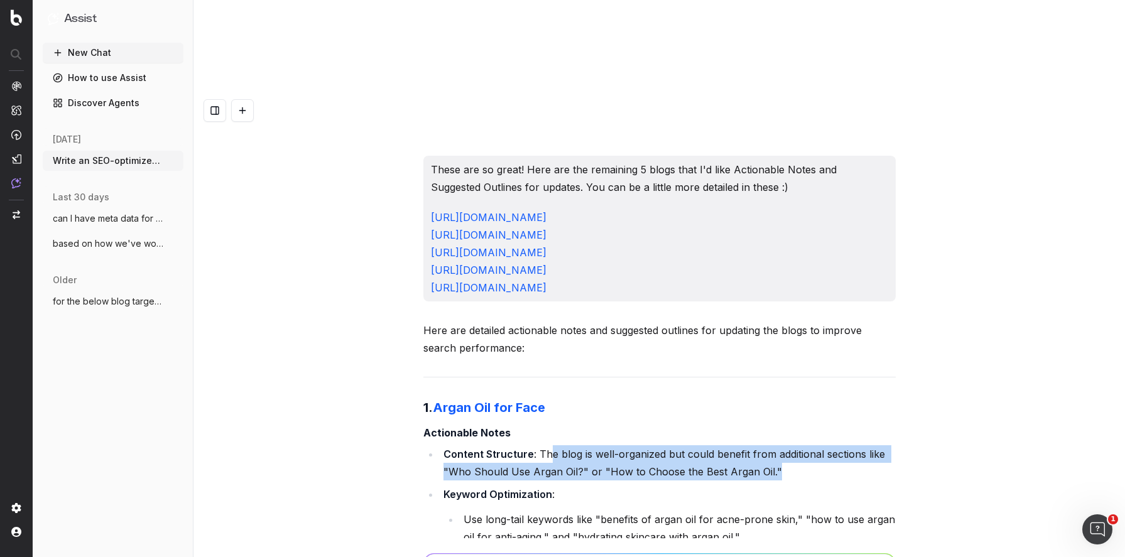
drag, startPoint x: 671, startPoint y: 201, endPoint x: 545, endPoint y: 188, distance: 126.9
click at [545, 445] on li "Content Structure : The blog is well-organized but could benefit from additiona…" at bounding box center [668, 462] width 456 height 35
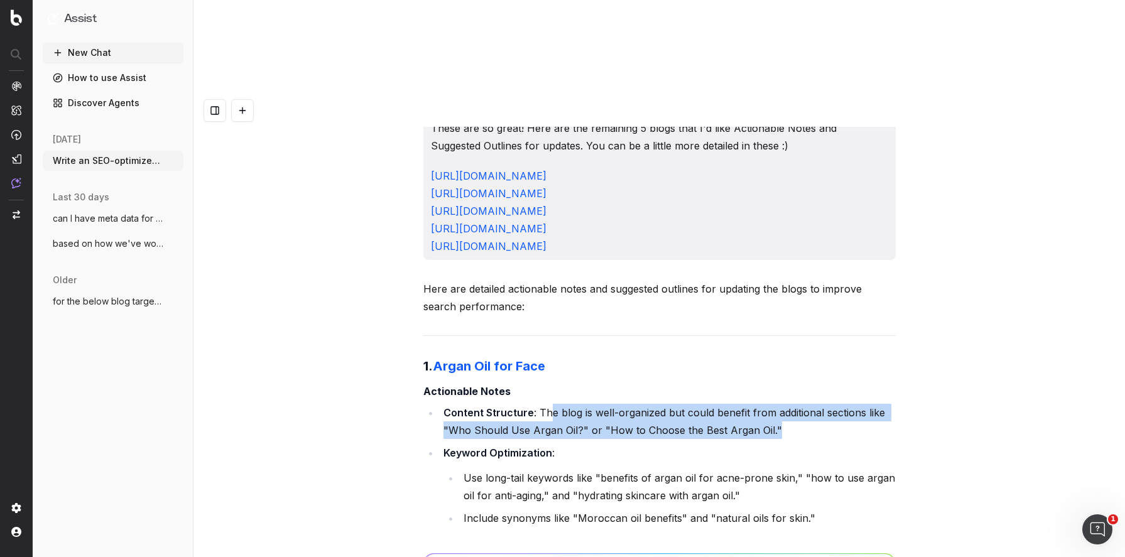
scroll to position [33443, 0]
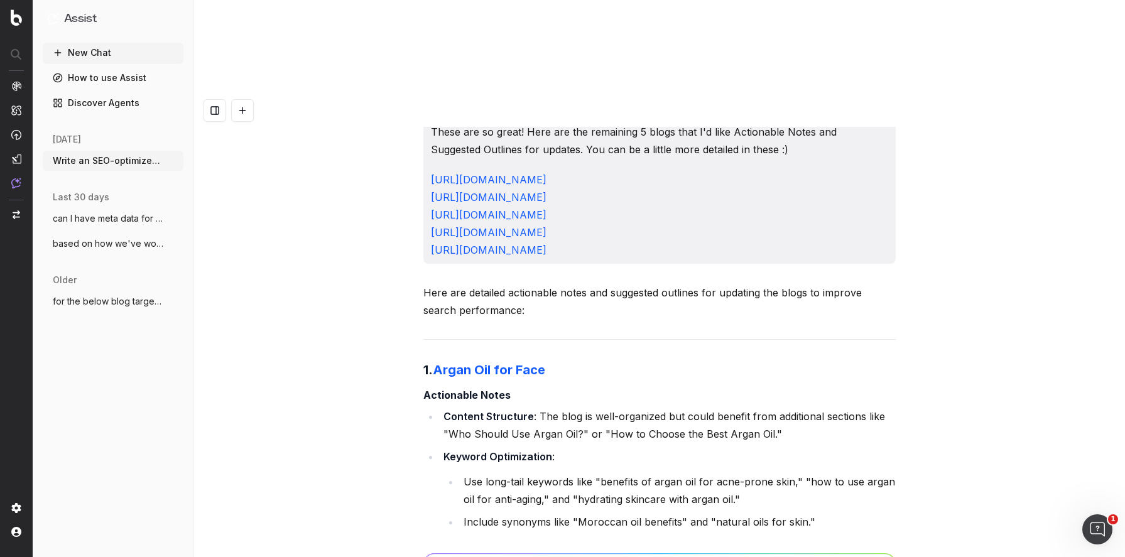
click at [535, 408] on li "Content Structure : The blog is well-organized but could benefit from additiona…" at bounding box center [668, 425] width 456 height 35
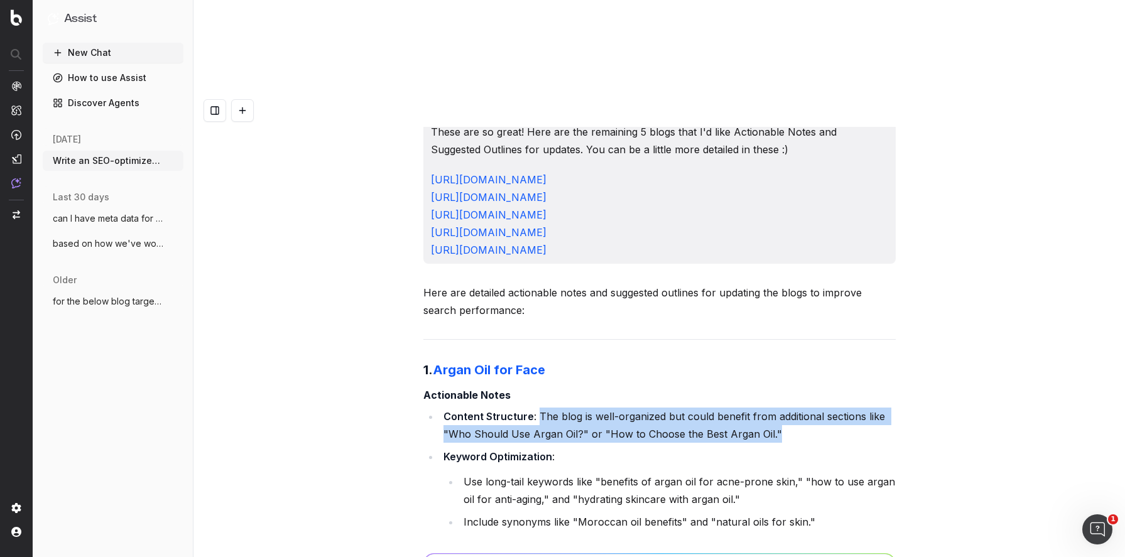
drag, startPoint x: 538, startPoint y: 143, endPoint x: 827, endPoint y: 160, distance: 288.8
click at [827, 408] on li "Content Structure : The blog is well-organized but could benefit from additiona…" at bounding box center [668, 425] width 456 height 35
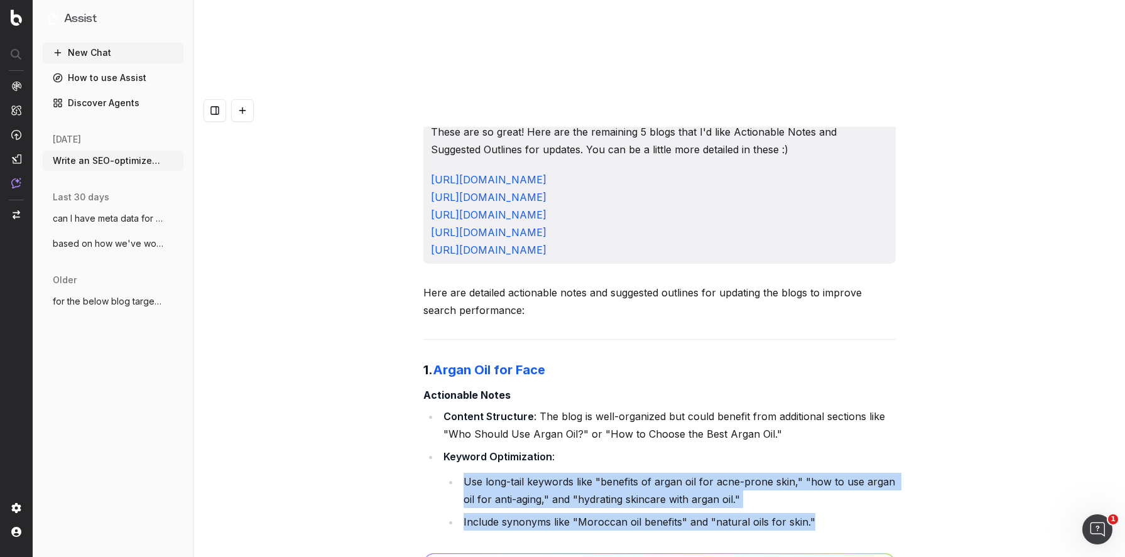
drag, startPoint x: 857, startPoint y: 214, endPoint x: 546, endPoint y: 320, distance: 329.1
click at [929, 252] on div "Write an SEO-optimized article outline for the keyword "Does Sunscreen Prevent …" at bounding box center [658, 372] width 931 height 557
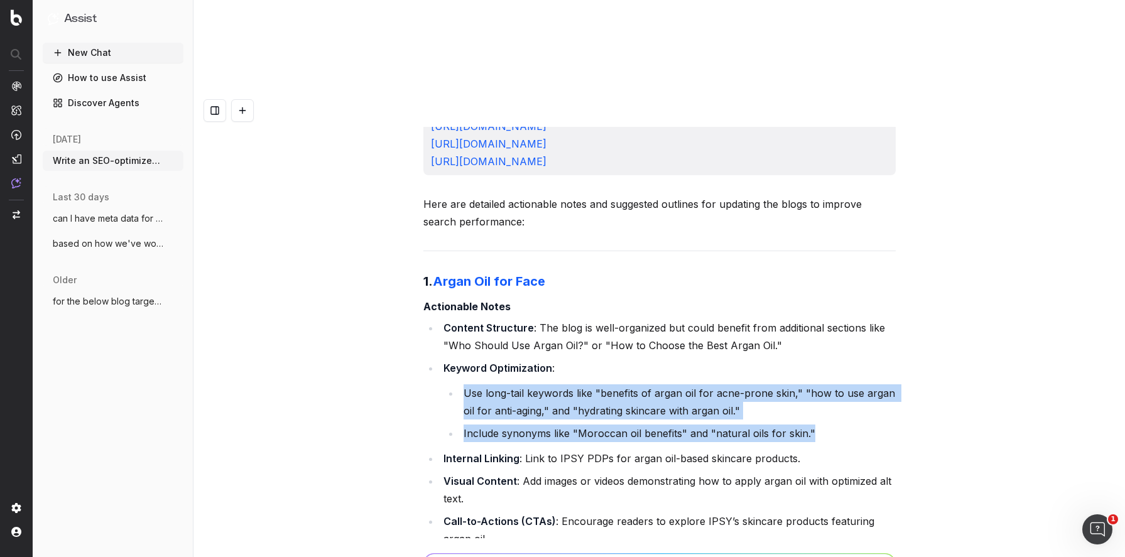
scroll to position [33540, 0]
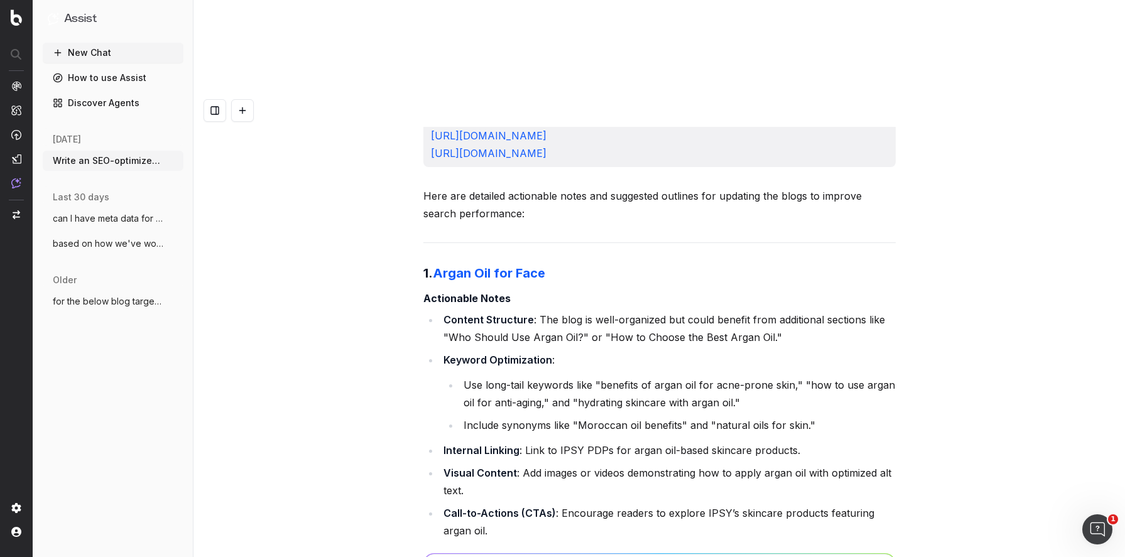
drag, startPoint x: 659, startPoint y: 310, endPoint x: 505, endPoint y: 315, distance: 154.6
drag, startPoint x: 441, startPoint y: 339, endPoint x: 750, endPoint y: 335, distance: 309.0
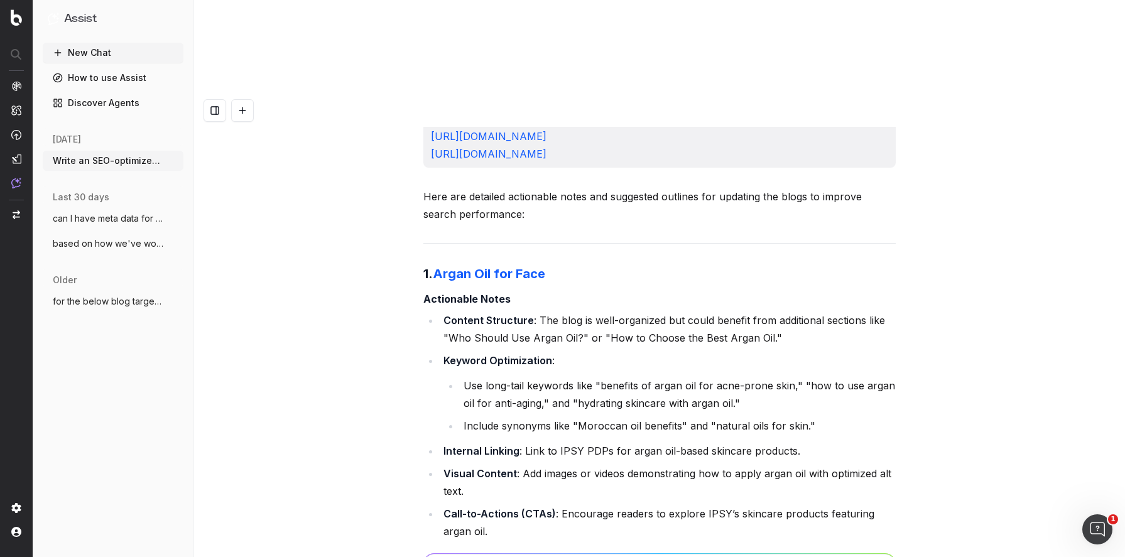
drag, startPoint x: 447, startPoint y: 354, endPoint x: 591, endPoint y: 356, distance: 144.5
drag, startPoint x: 496, startPoint y: 361, endPoint x: 592, endPoint y: 363, distance: 96.1
drag, startPoint x: 592, startPoint y: 363, endPoint x: 442, endPoint y: 360, distance: 150.1
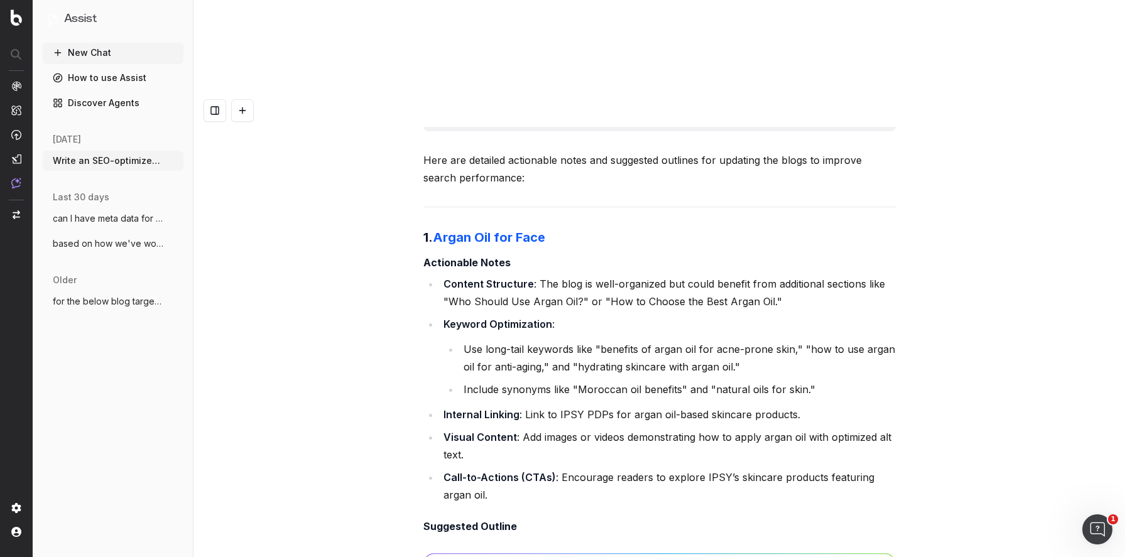
drag, startPoint x: 443, startPoint y: 357, endPoint x: 556, endPoint y: 402, distance: 121.5
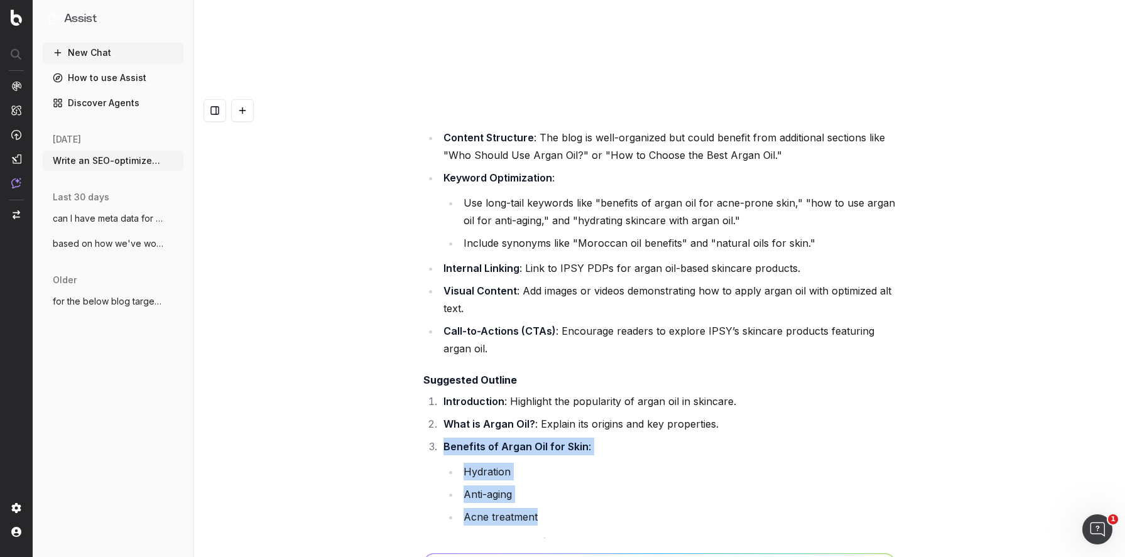
scroll to position [33730, 0]
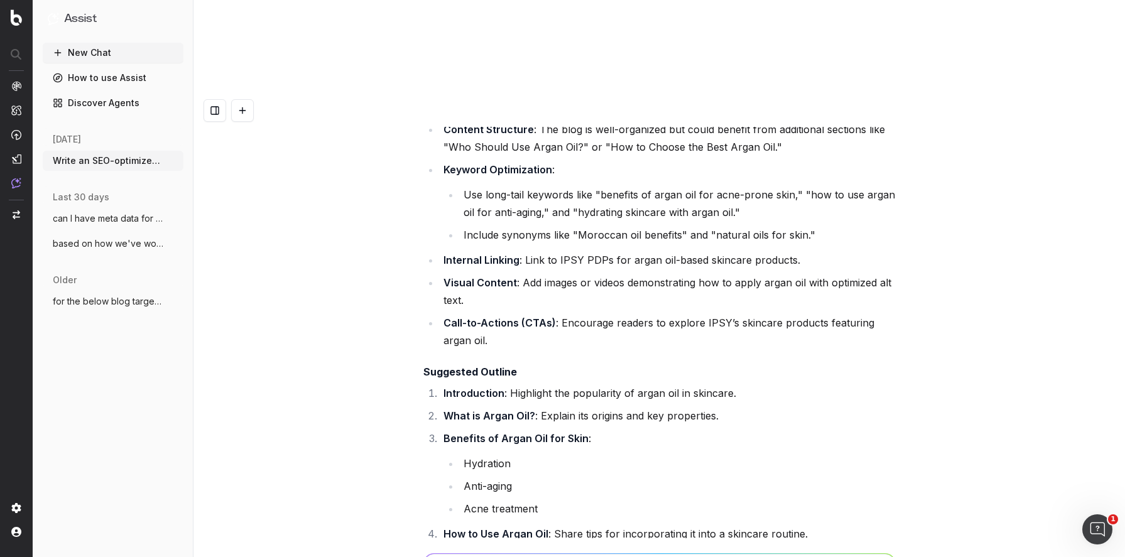
click at [458, 528] on strong "How to Use Argan Oil" at bounding box center [495, 534] width 105 height 13
drag, startPoint x: 458, startPoint y: 266, endPoint x: 821, endPoint y: 259, distance: 363.1
click at [821, 525] on li "How to Use Argan Oil : Share tips for incorporating it into a skincare routine." at bounding box center [668, 534] width 456 height 18
click at [458, 550] on strong "Who Should Use Argan Oil?" at bounding box center [510, 556] width 135 height 13
drag, startPoint x: 458, startPoint y: 286, endPoint x: 845, endPoint y: 285, distance: 386.3
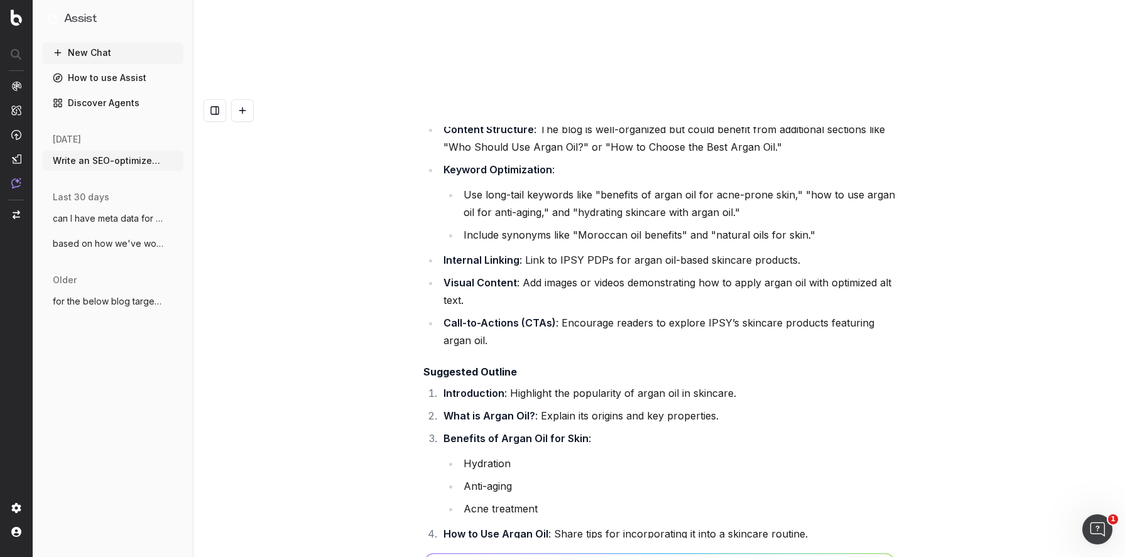
click at [847, 548] on li "Who Should Use Argan Oil? : Discuss suitability for different skin types." at bounding box center [668, 557] width 456 height 18
drag, startPoint x: 764, startPoint y: 307, endPoint x: 515, endPoint y: 306, distance: 248.7
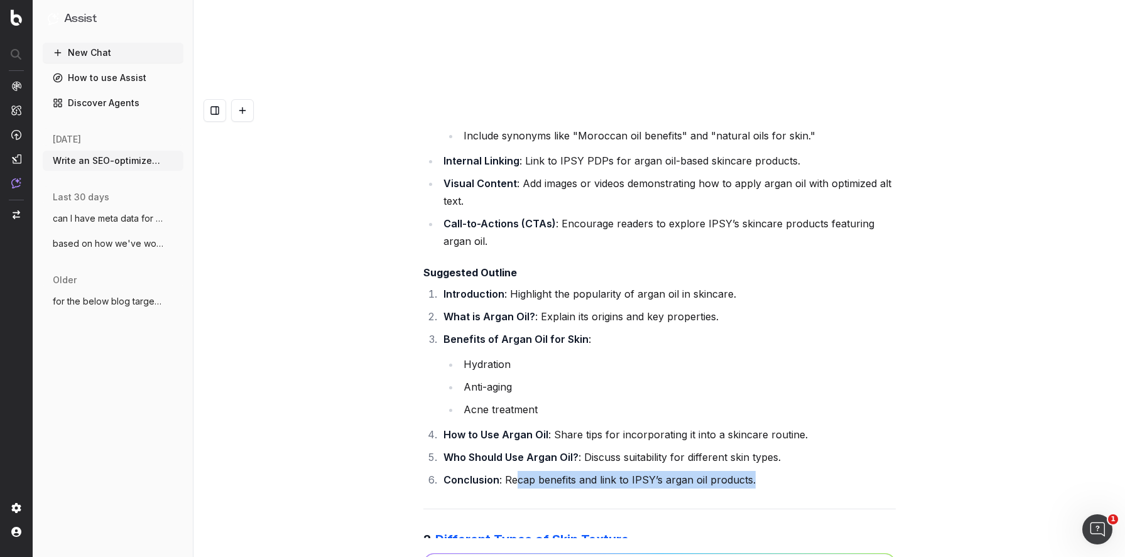
scroll to position [33835, 0]
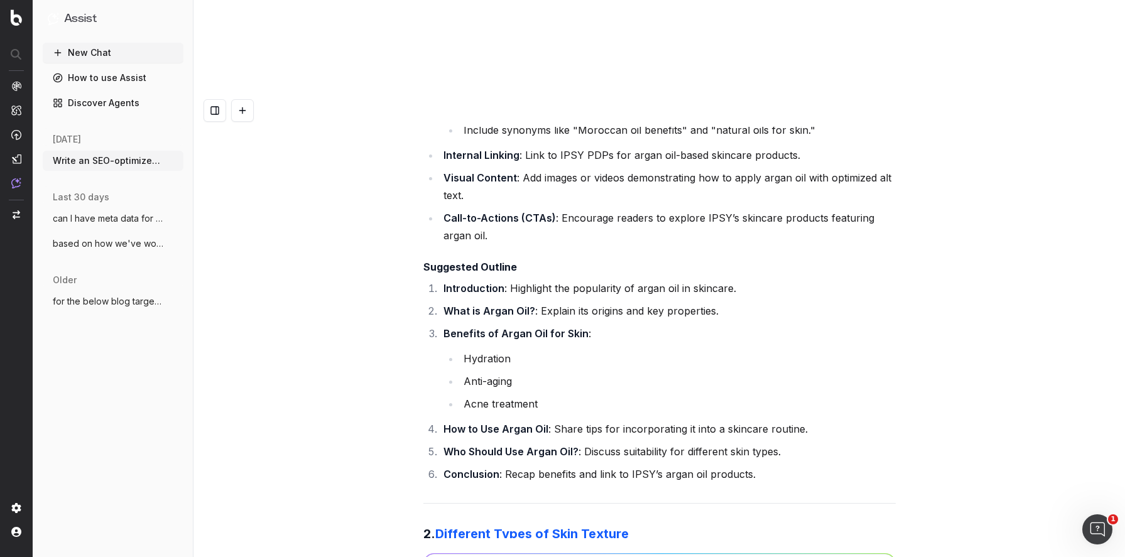
drag, startPoint x: 661, startPoint y: 329, endPoint x: 537, endPoint y: 314, distance: 125.3
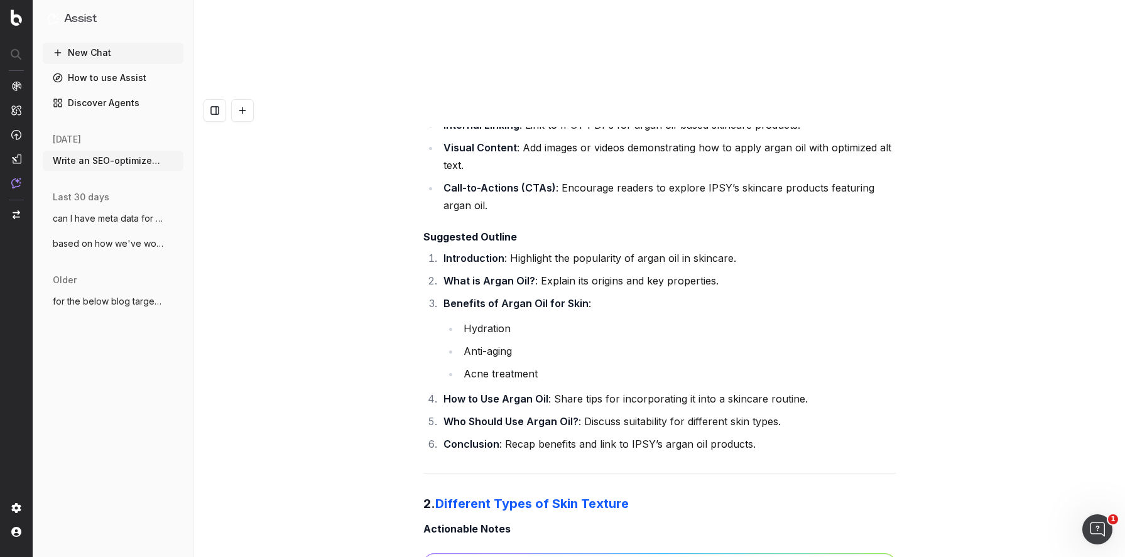
scroll to position [33895, 0]
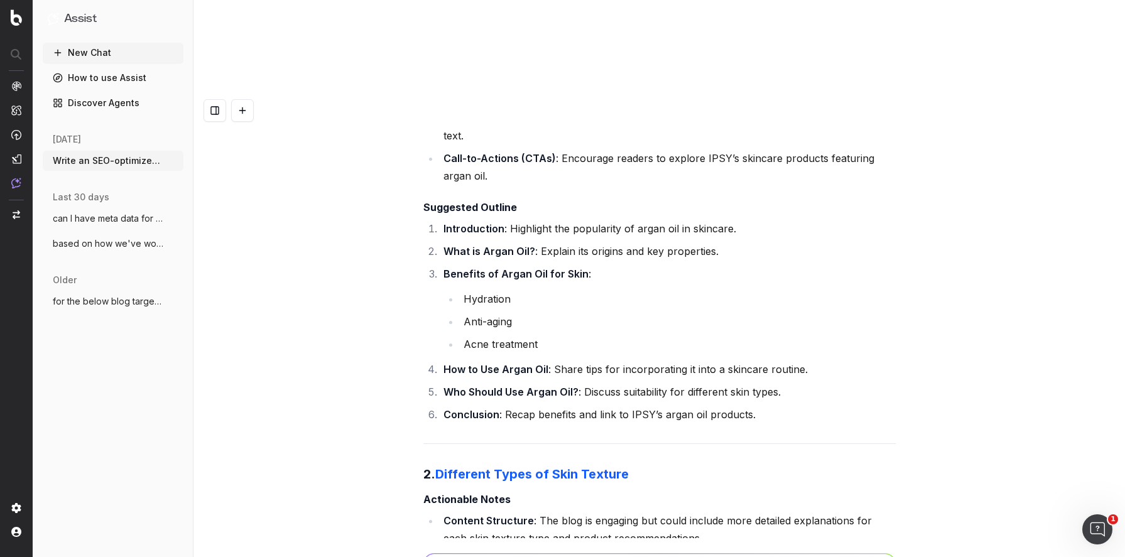
drag, startPoint x: 465, startPoint y: 313, endPoint x: 837, endPoint y: 357, distance: 374.9
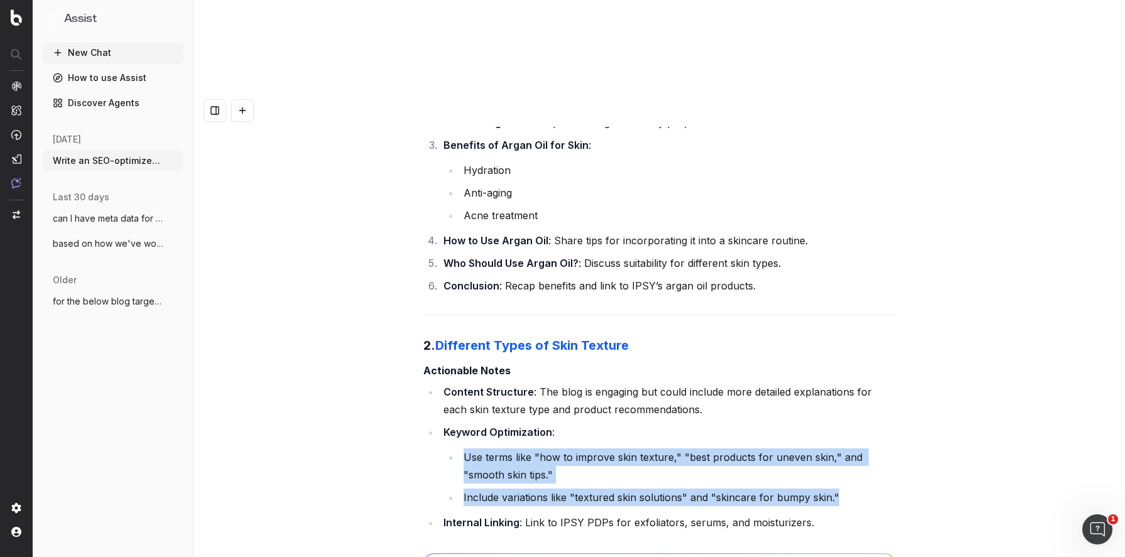
scroll to position [34048, 0]
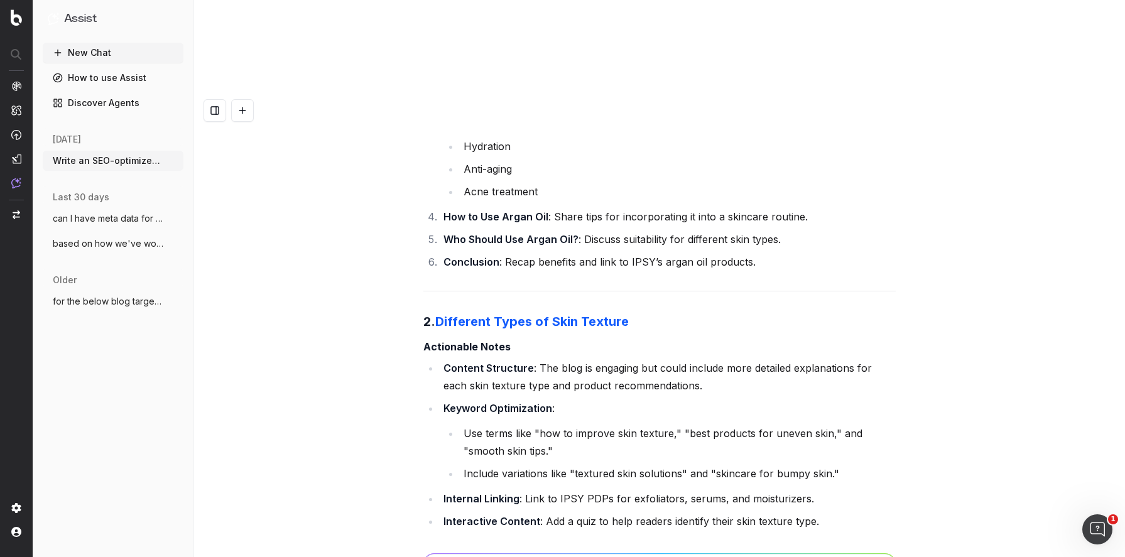
drag, startPoint x: 670, startPoint y: 312, endPoint x: 509, endPoint y: 327, distance: 161.4
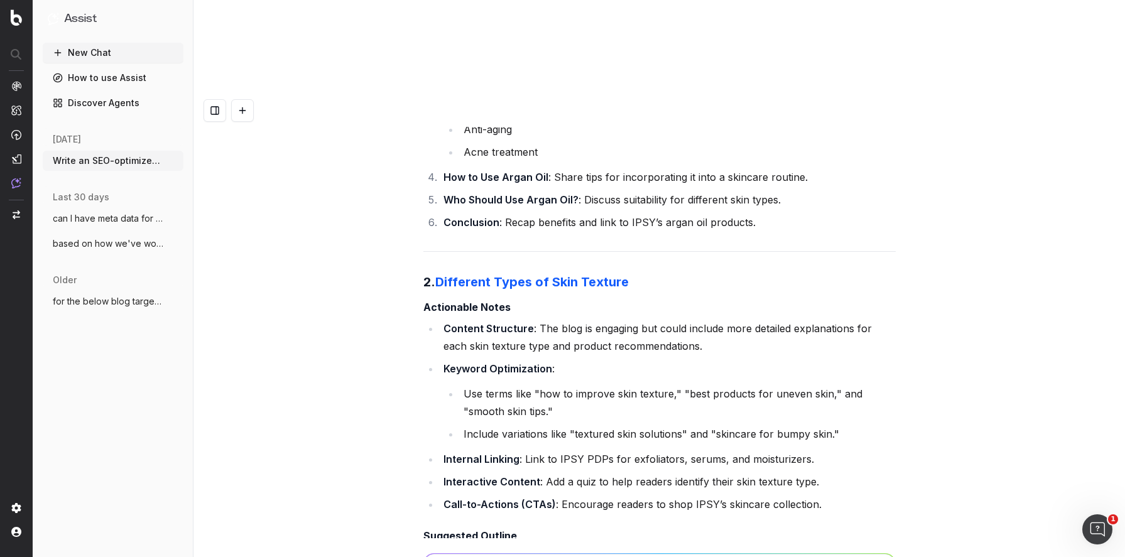
scroll to position [34102, 0]
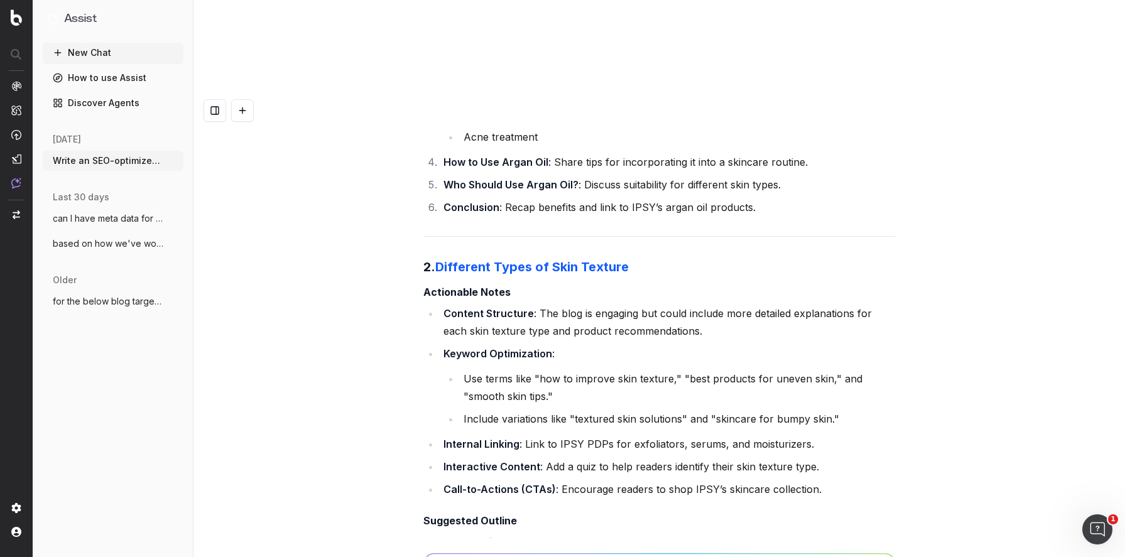
click at [466, 556] on strong "Types of Skin Texture" at bounding box center [497, 564] width 108 height 13
drag, startPoint x: 466, startPoint y: 293, endPoint x: 293, endPoint y: 356, distance: 183.8
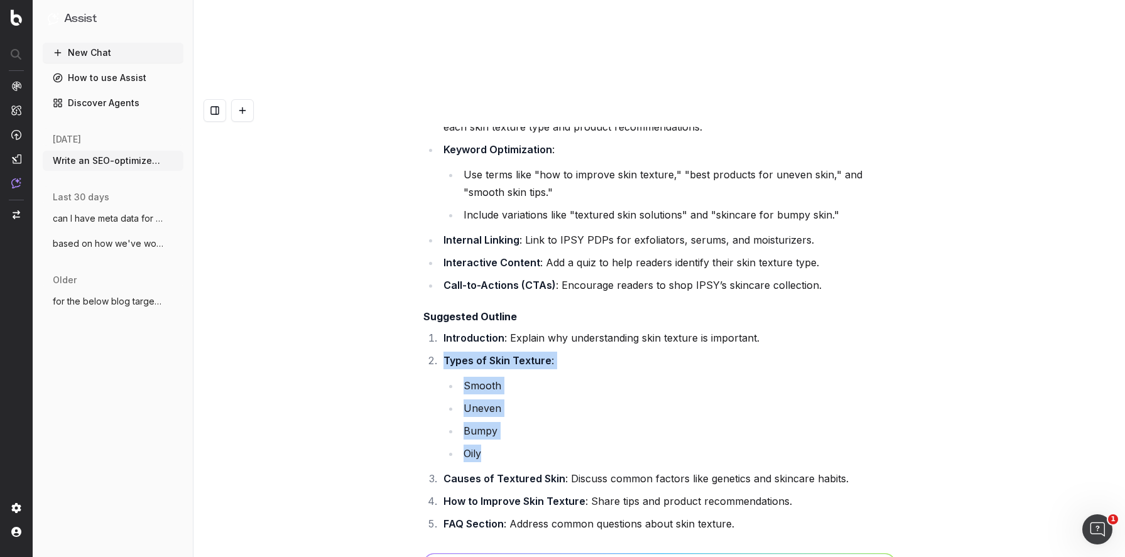
scroll to position [34351, 0]
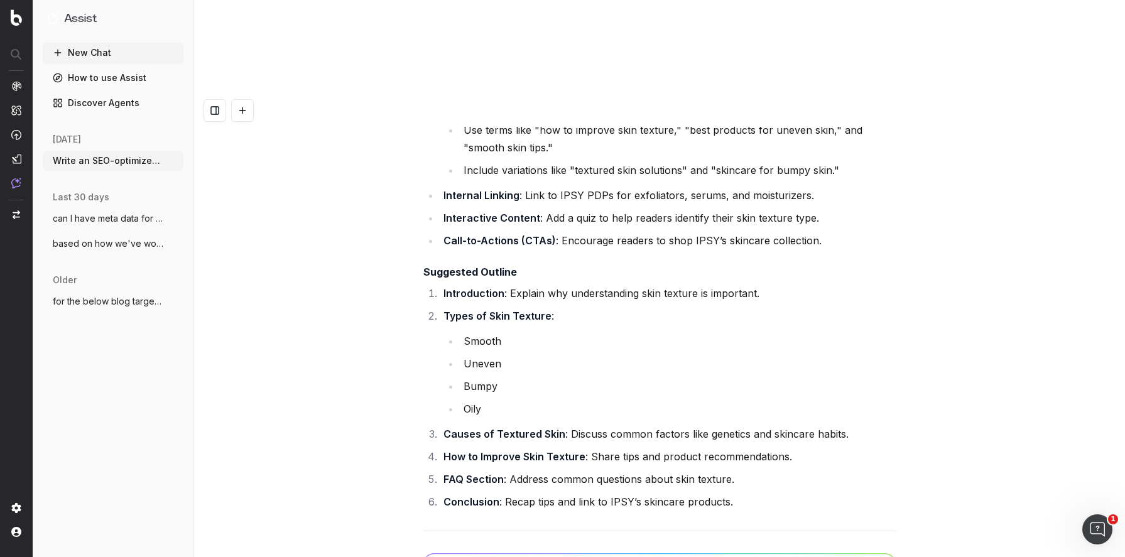
click at [823, 425] on li "Causes of Textured Skin : Discuss common factors like genetics and skincare hab…" at bounding box center [668, 434] width 456 height 18
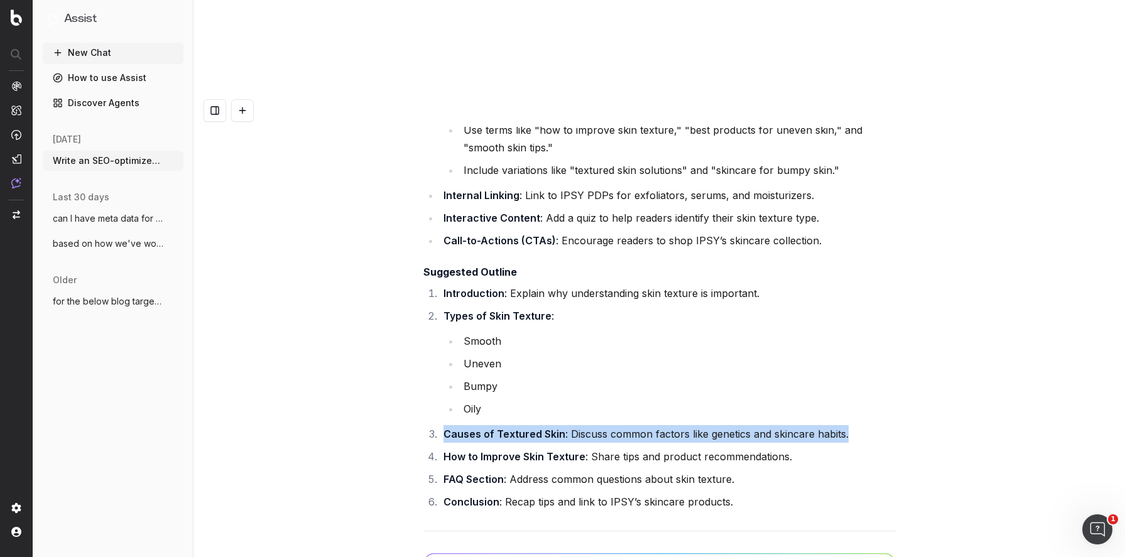
click at [823, 425] on li "Causes of Textured Skin : Discuss common factors like genetics and skincare hab…" at bounding box center [668, 434] width 456 height 18
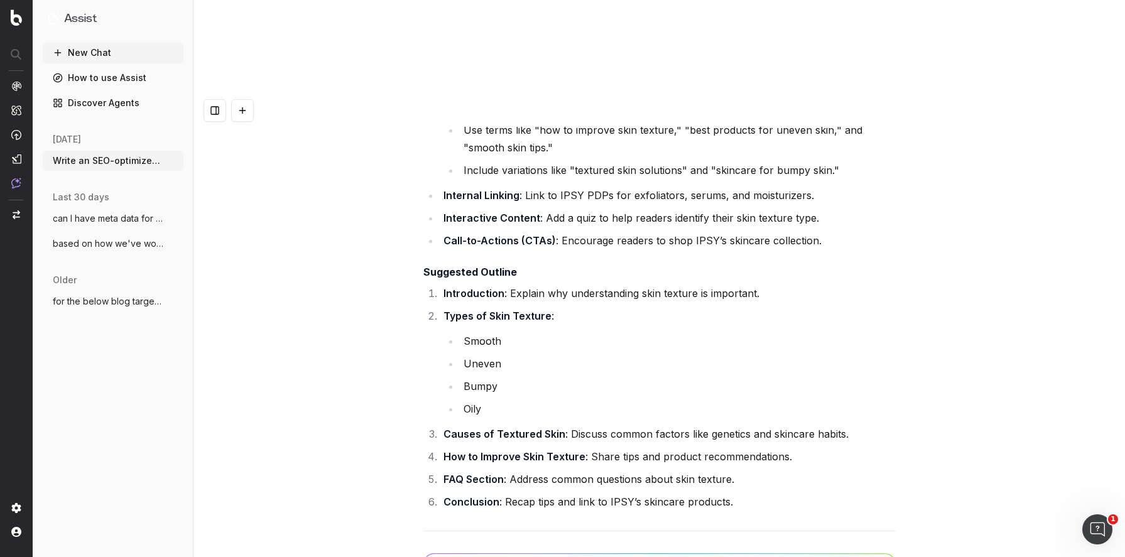
click at [536, 450] on strong "How to Improve Skin Texture" at bounding box center [514, 456] width 142 height 13
click at [720, 448] on li "How to Improve Skin Texture : Share tips and product recommendations." at bounding box center [668, 457] width 456 height 18
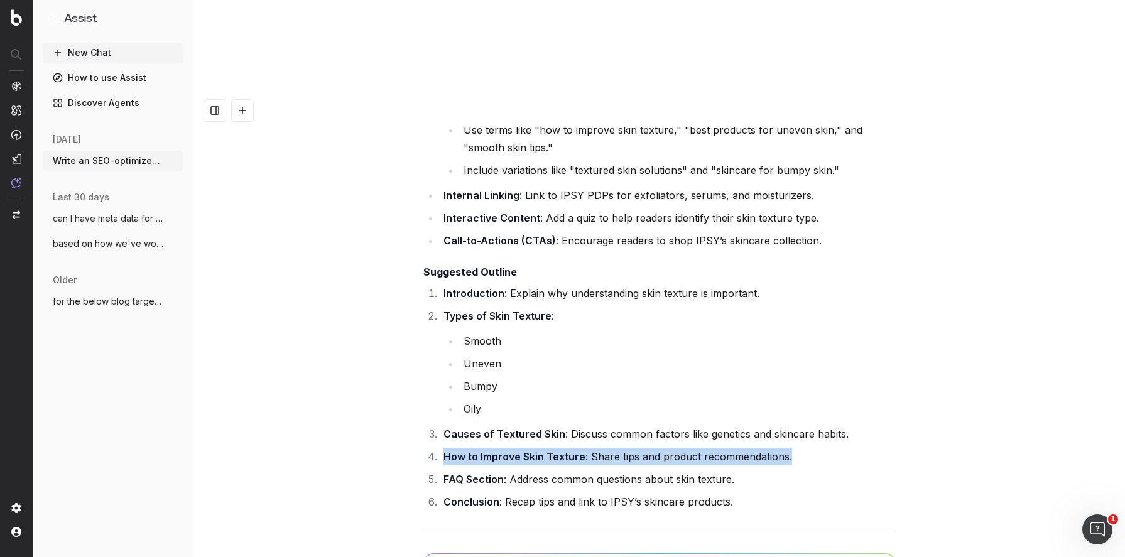
drag, startPoint x: 720, startPoint y: 186, endPoint x: 708, endPoint y: 187, distance: 11.9
click at [720, 448] on li "How to Improve Skin Texture : Share tips and product recommendations." at bounding box center [668, 457] width 456 height 18
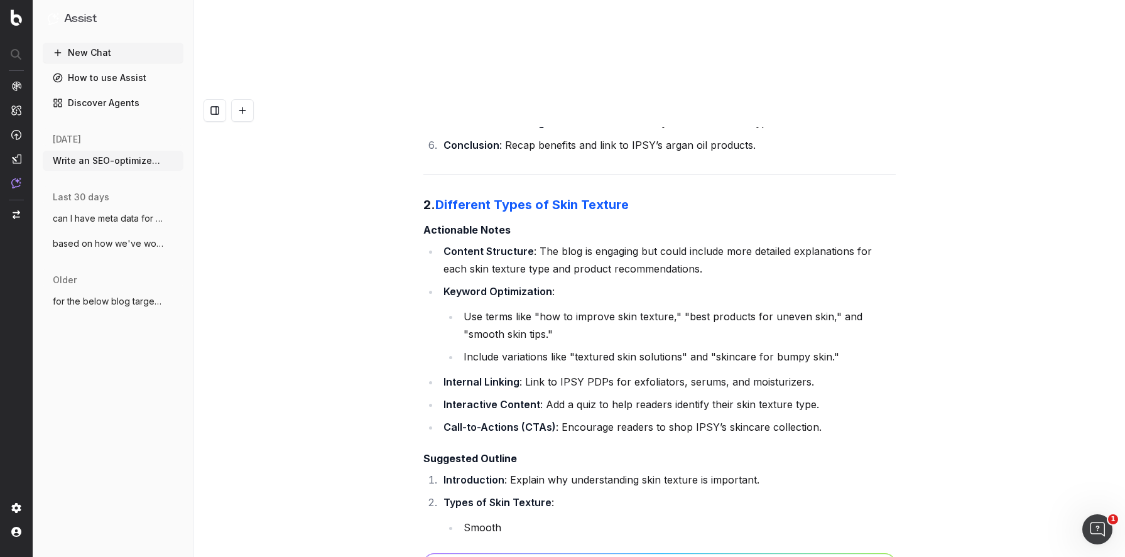
scroll to position [34161, 0]
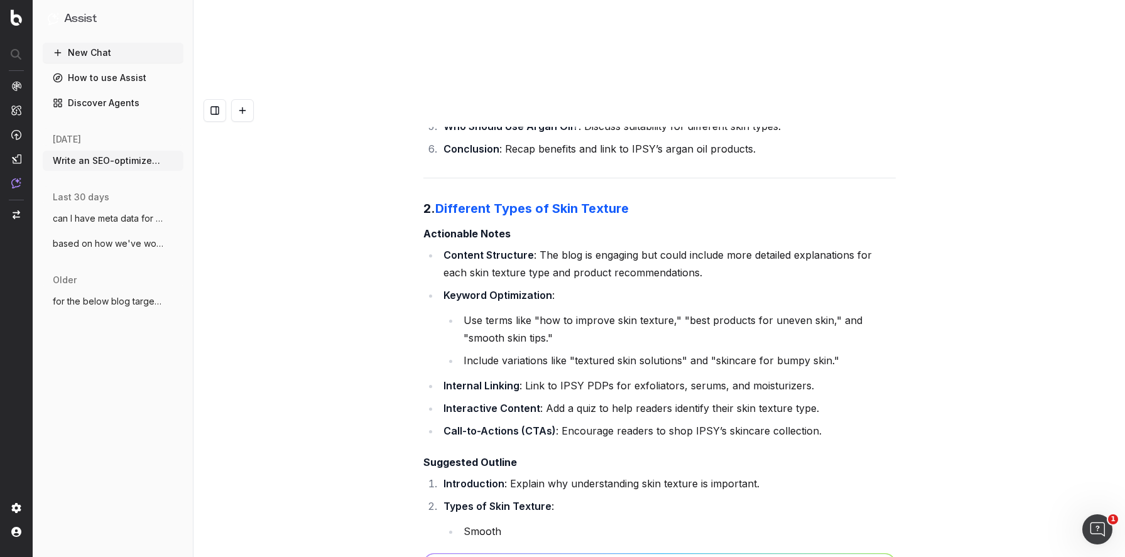
drag, startPoint x: 759, startPoint y: 386, endPoint x: 771, endPoint y: 333, distance: 54.0
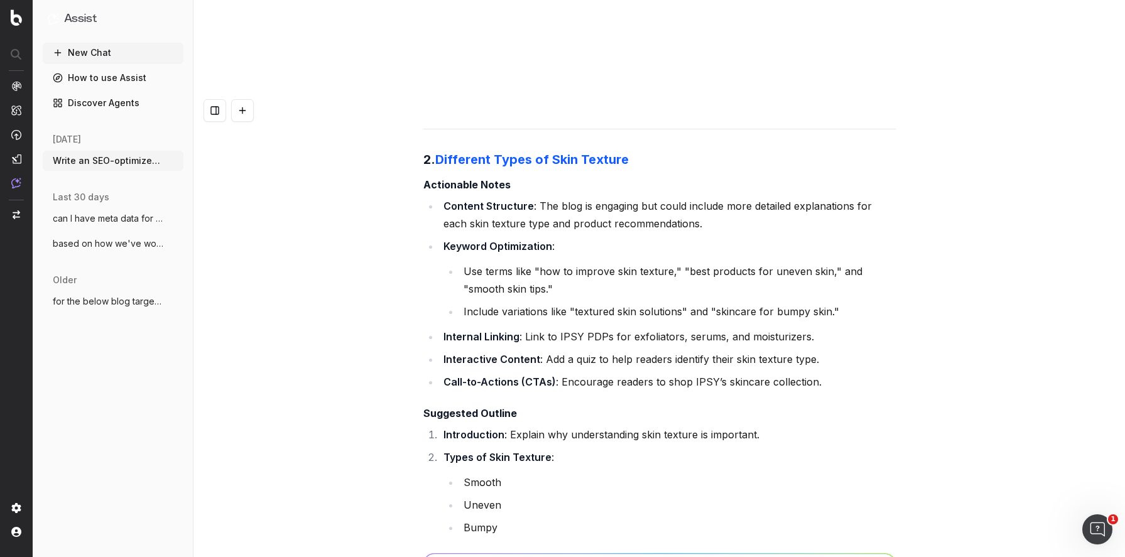
scroll to position [34213, 0]
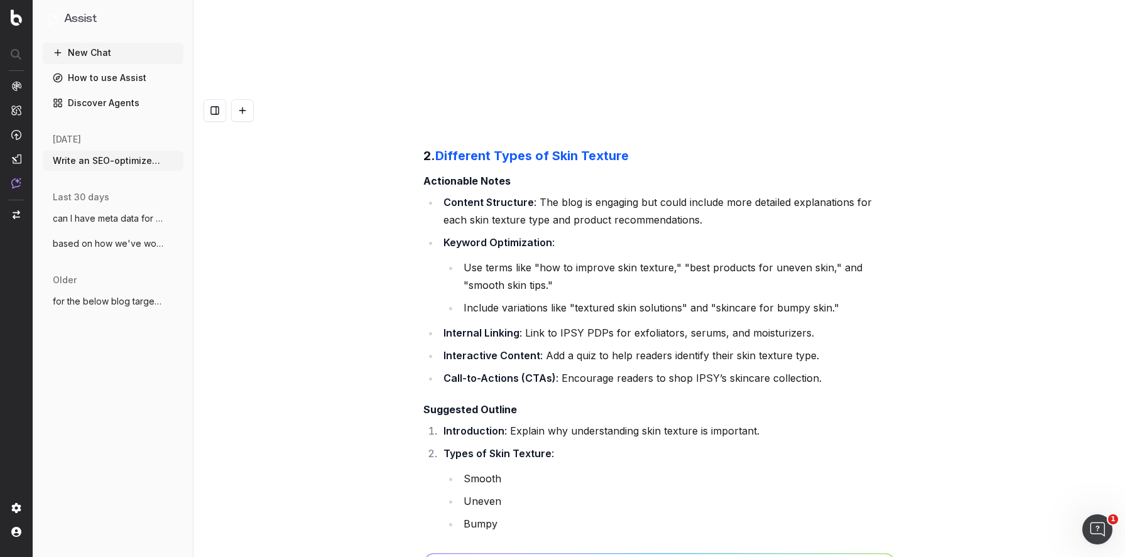
drag, startPoint x: 675, startPoint y: 393, endPoint x: 588, endPoint y: 350, distance: 96.1
drag, startPoint x: 541, startPoint y: 338, endPoint x: 739, endPoint y: 345, distance: 197.3
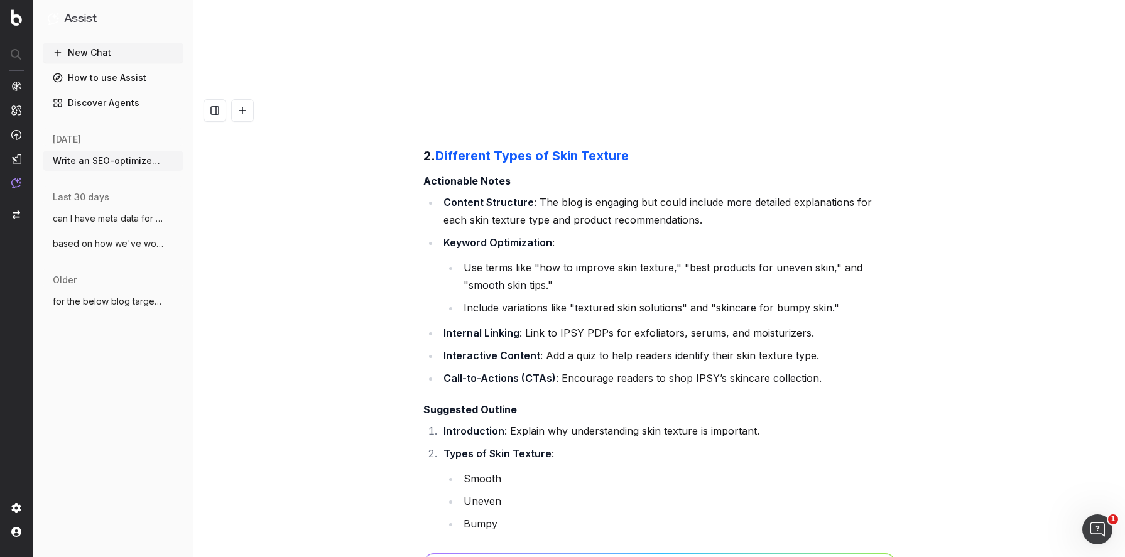
scroll to position [34218, 0]
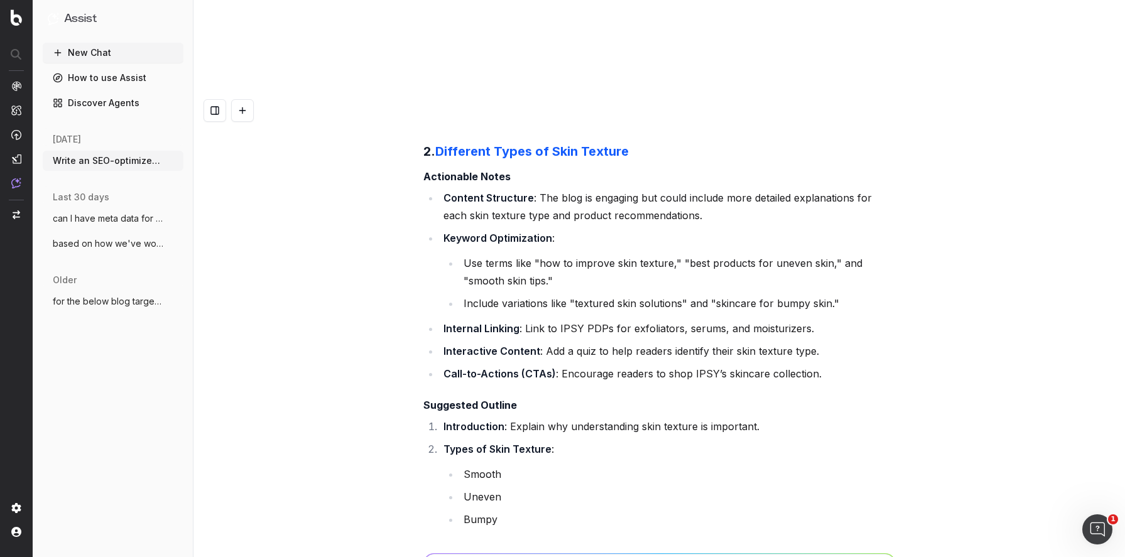
drag, startPoint x: 719, startPoint y: 364, endPoint x: 513, endPoint y: 359, distance: 206.0
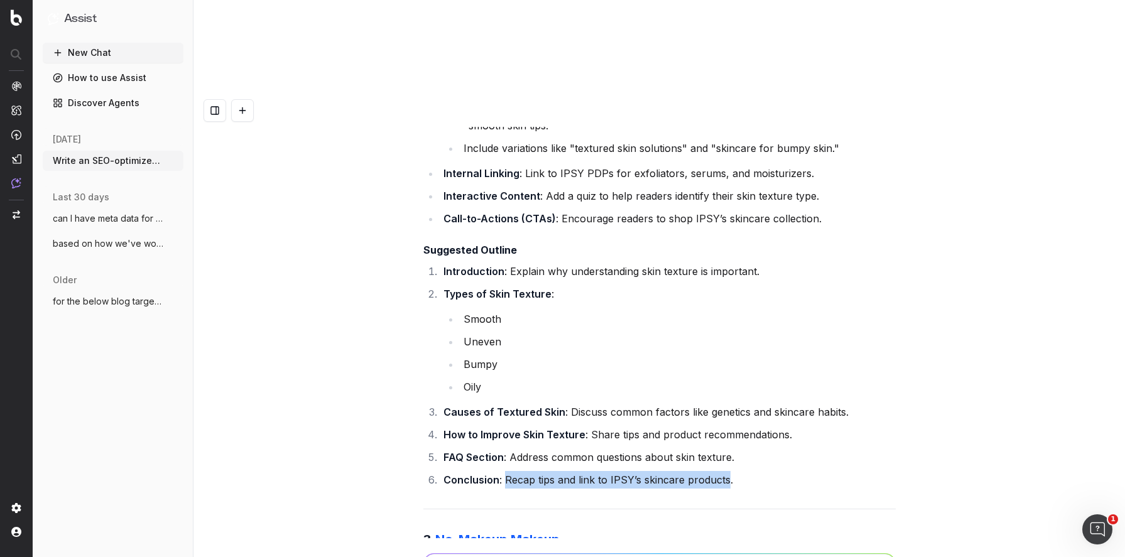
scroll to position [34429, 0]
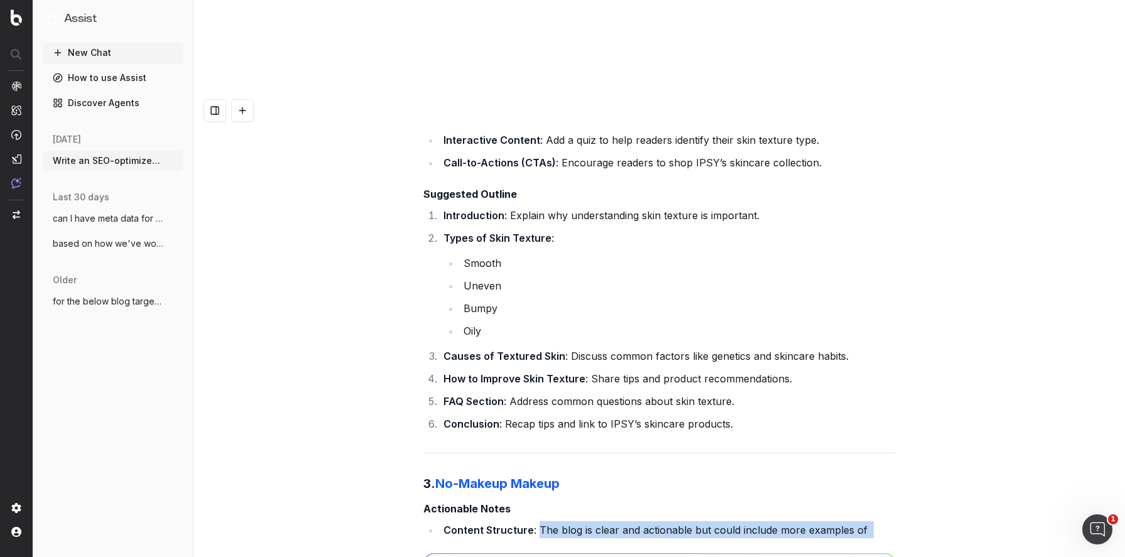
drag, startPoint x: 612, startPoint y: 279, endPoint x: 538, endPoint y: 261, distance: 76.5
click at [538, 521] on li "Content Structure : The blog is clear and actionable but could include more exa…" at bounding box center [668, 538] width 456 height 35
click at [443, 524] on strong "Content Structure" at bounding box center [488, 530] width 90 height 13
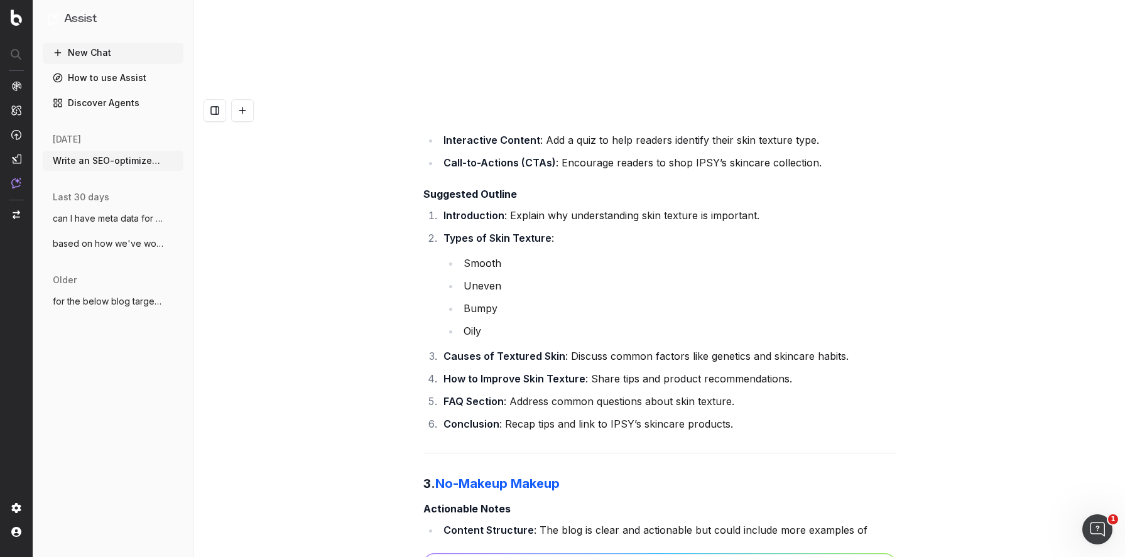
drag, startPoint x: 744, startPoint y: 344, endPoint x: 152, endPoint y: 374, distance: 593.0
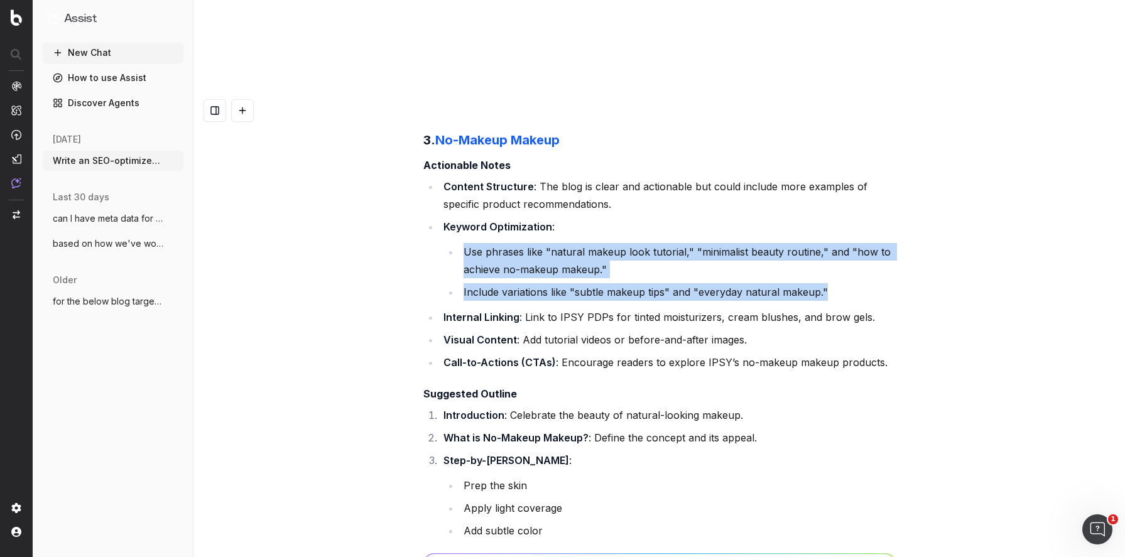
scroll to position [34776, 0]
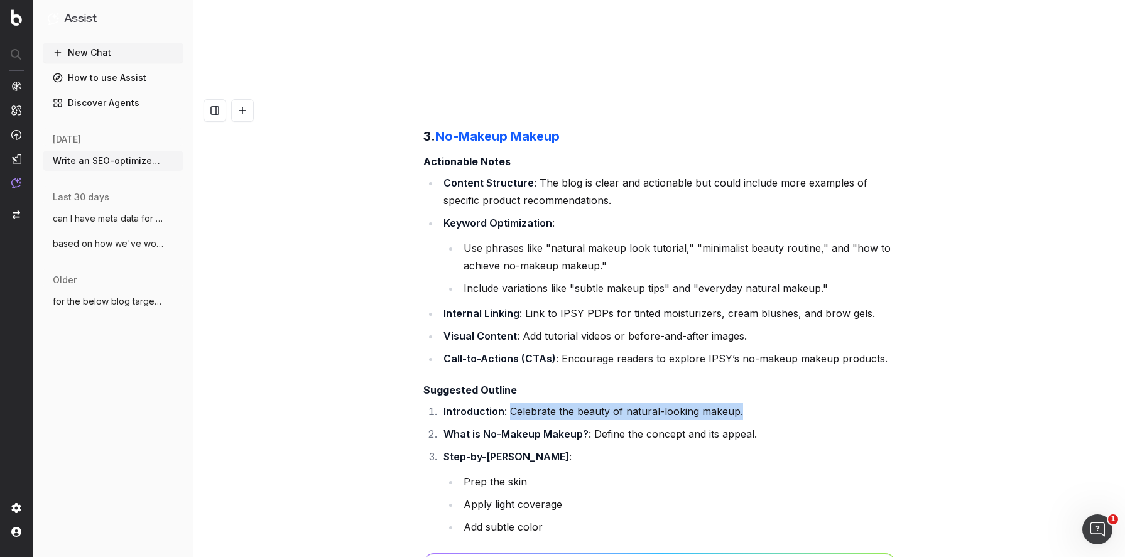
drag, startPoint x: 610, startPoint y: 144, endPoint x: 502, endPoint y: 148, distance: 108.1
click at [512, 403] on li "Introduction : Celebrate the beauty of natural-looking makeup." at bounding box center [668, 412] width 456 height 18
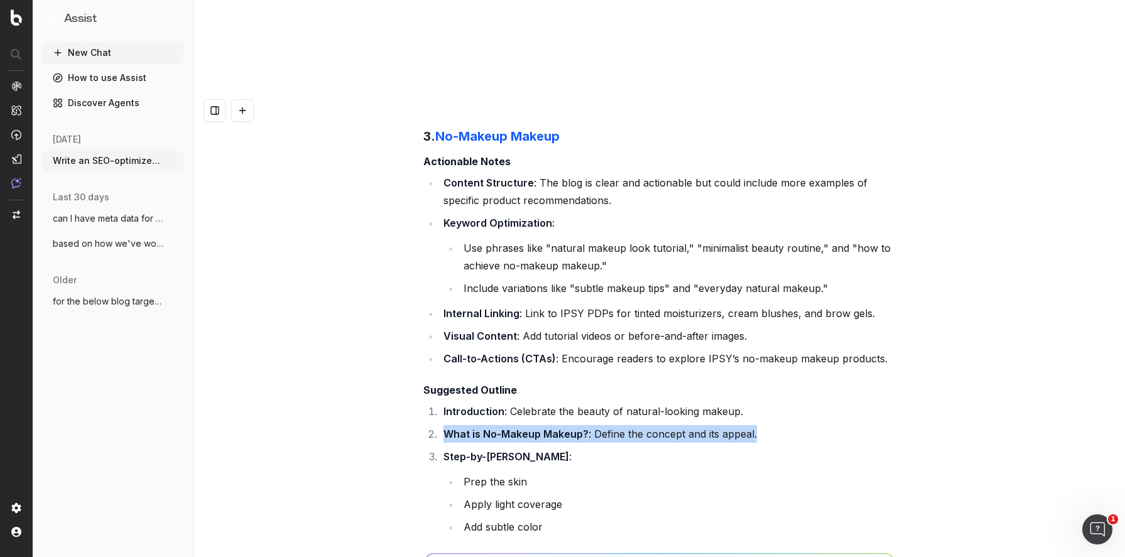
drag, startPoint x: 767, startPoint y: 165, endPoint x: 401, endPoint y: 167, distance: 366.2
click at [446, 425] on li "What is No-Makeup Makeup? : Define the concept and its appeal." at bounding box center [668, 434] width 456 height 18
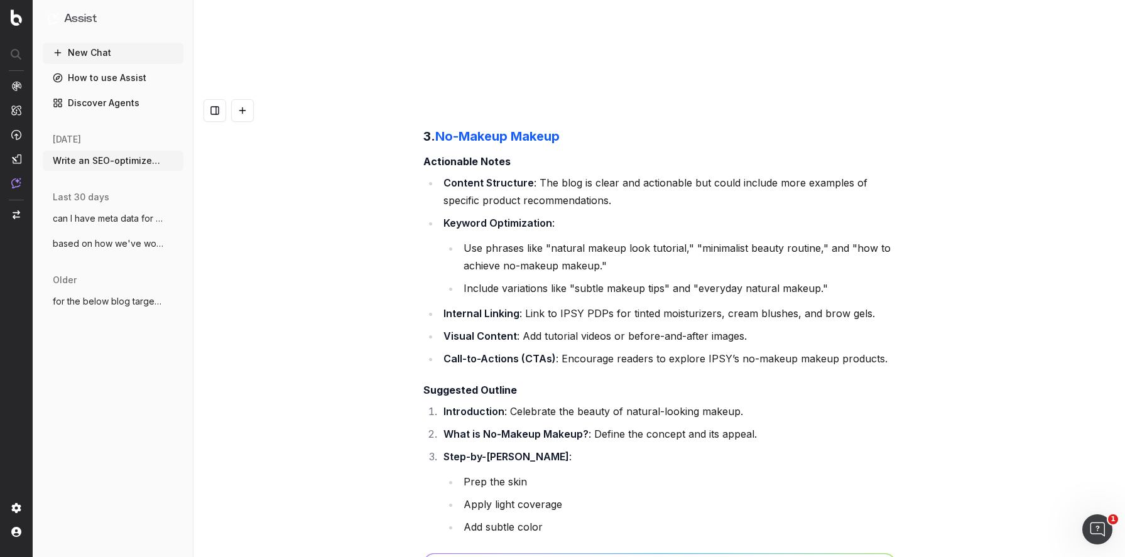
drag, startPoint x: 447, startPoint y: 184, endPoint x: 586, endPoint y: 268, distance: 162.5
click at [599, 448] on li "Step-by-[PERSON_NAME] : Prep the skin Apply light coverage Add subtle color Def…" at bounding box center [668, 503] width 456 height 111
click at [577, 541] on li "Define brows and lashes" at bounding box center [678, 550] width 436 height 18
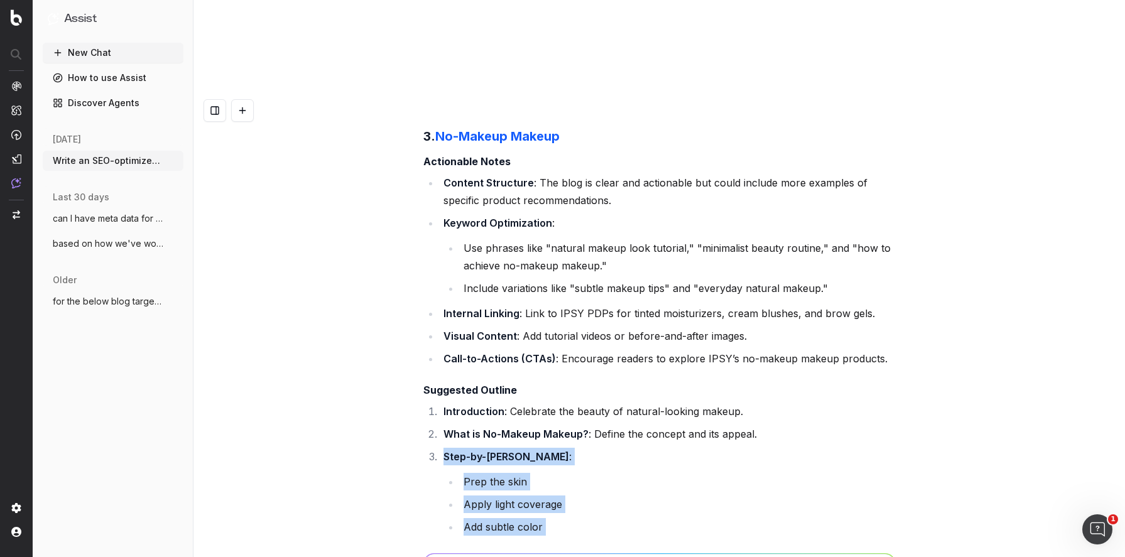
drag, startPoint x: 580, startPoint y: 277, endPoint x: 413, endPoint y: 193, distance: 187.1
click at [442, 448] on li "Step-by-[PERSON_NAME] : Prep the skin Apply light coverage Add subtle color Def…" at bounding box center [668, 503] width 456 height 111
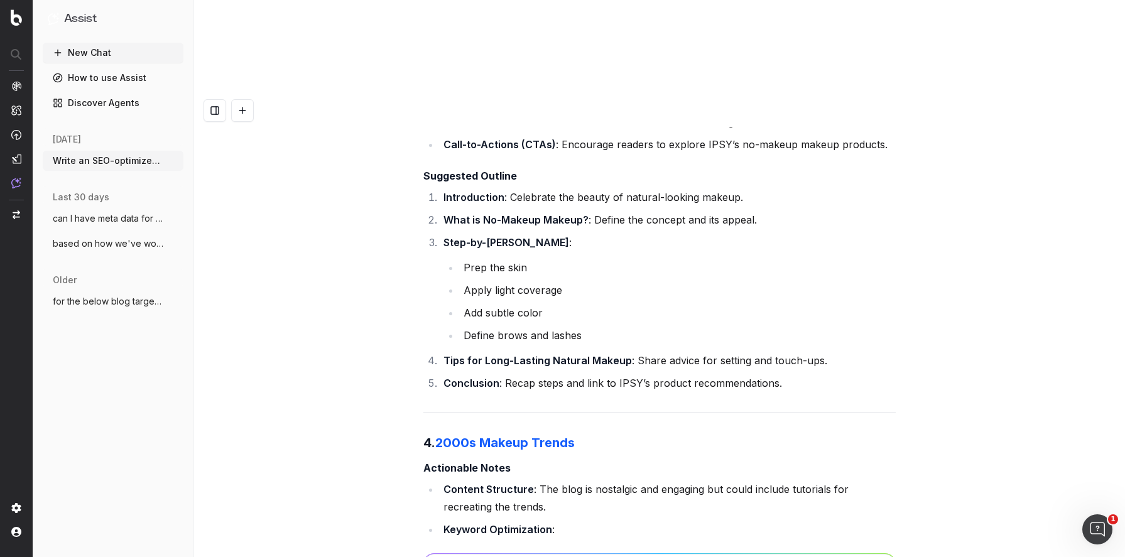
scroll to position [34997, 0]
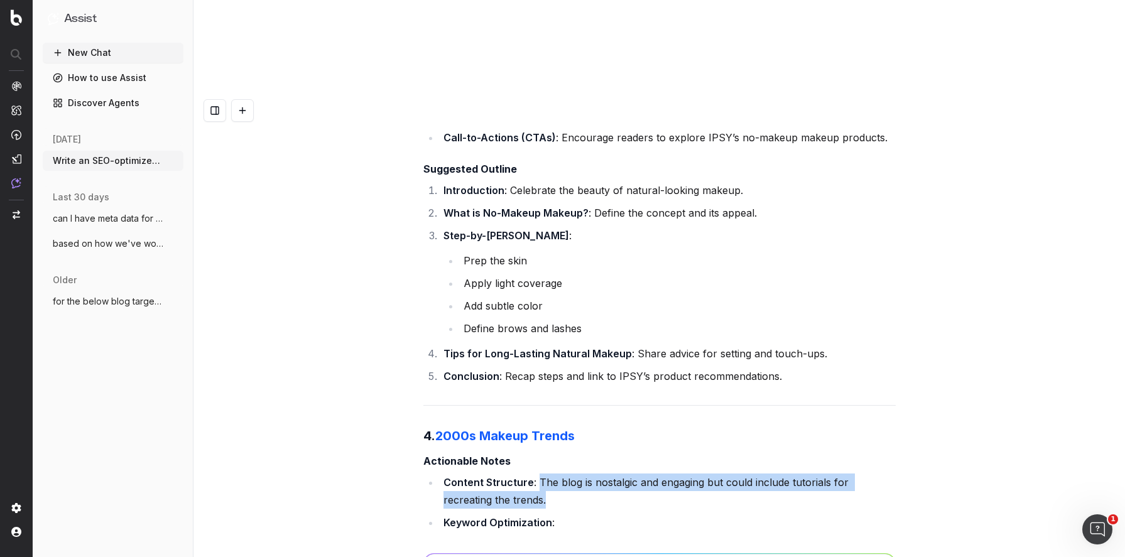
drag, startPoint x: 549, startPoint y: 231, endPoint x: 536, endPoint y: 217, distance: 19.1
click at [536, 474] on li "Content Structure : The blog is nostalgic and engaging but could include tutori…" at bounding box center [668, 491] width 456 height 35
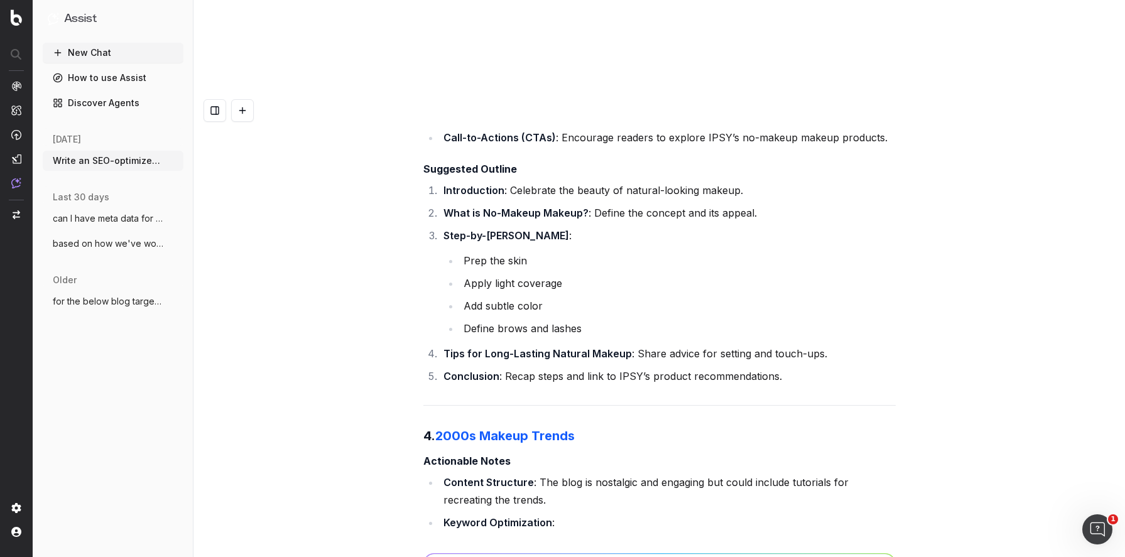
drag, startPoint x: 828, startPoint y: 323, endPoint x: 418, endPoint y: 279, distance: 413.1
click at [442, 514] on li "Keyword Optimization : Use terms like "how to recreate 2000s makeup," "Y2K beau…" at bounding box center [668, 555] width 456 height 83
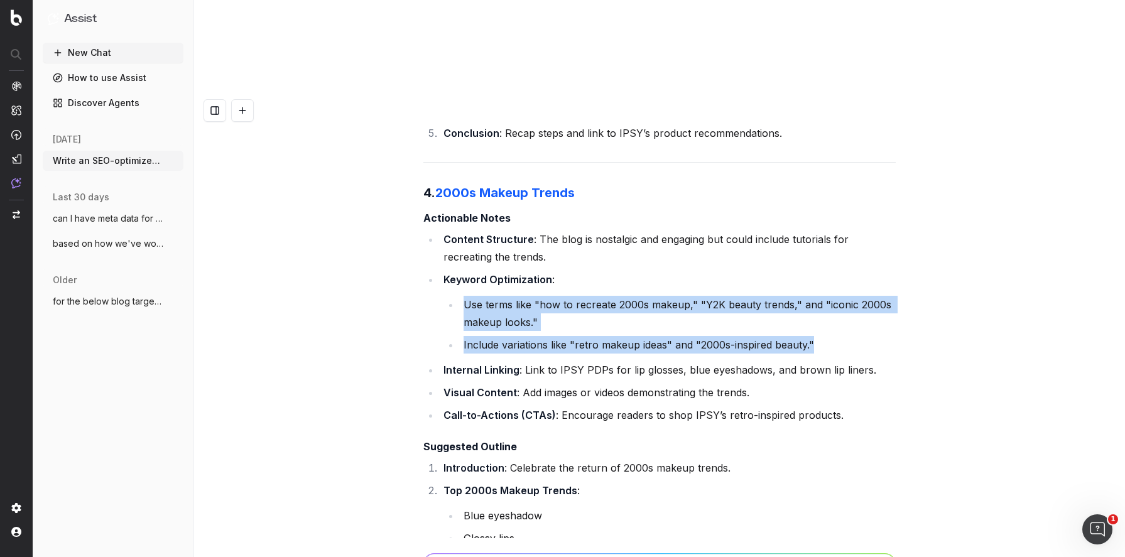
scroll to position [35251, 0]
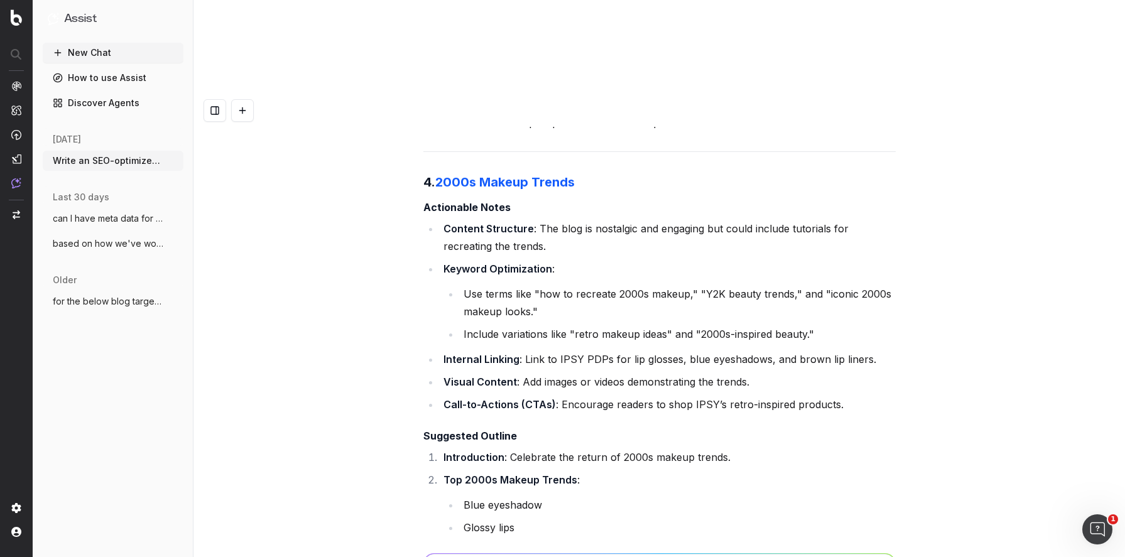
drag, startPoint x: 689, startPoint y: 356, endPoint x: 403, endPoint y: 354, distance: 286.4
click at [406, 355] on div "Write an SEO-optimized article outline for the keyword "Does Sunscreen Prevent …" at bounding box center [658, 372] width 931 height 557
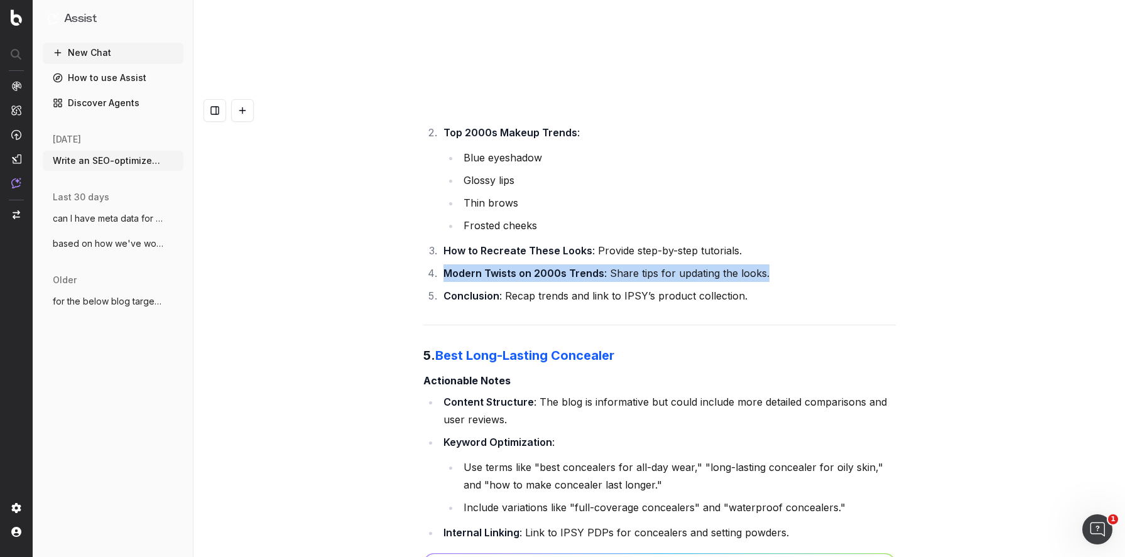
scroll to position [35600, 0]
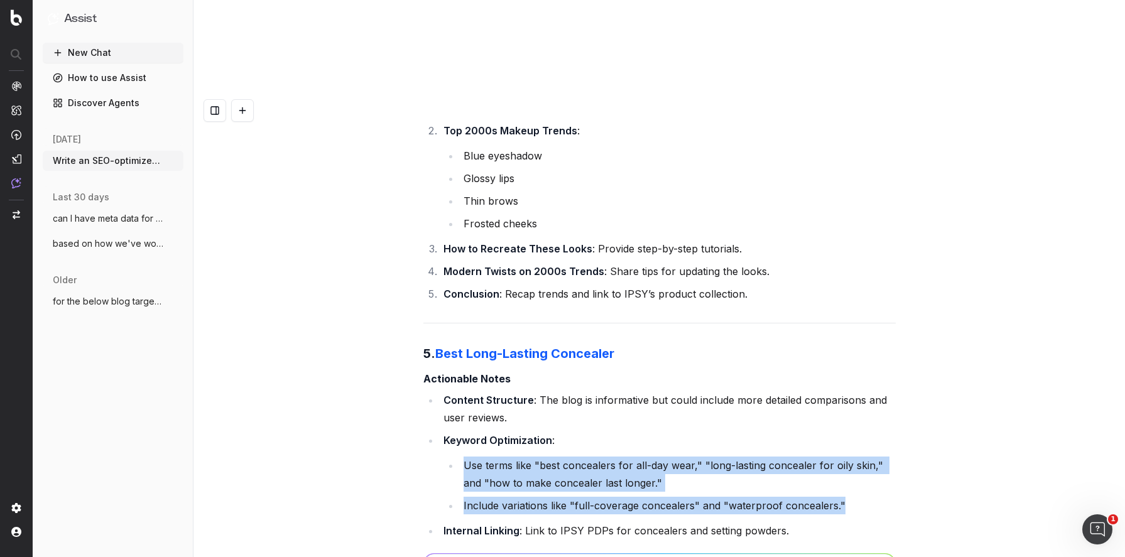
drag, startPoint x: 463, startPoint y: 198, endPoint x: 902, endPoint y: 234, distance: 439.9
click at [902, 234] on div "Write an SEO-optimized article outline for the keyword "Does Sunscreen Prevent …" at bounding box center [658, 372] width 931 height 557
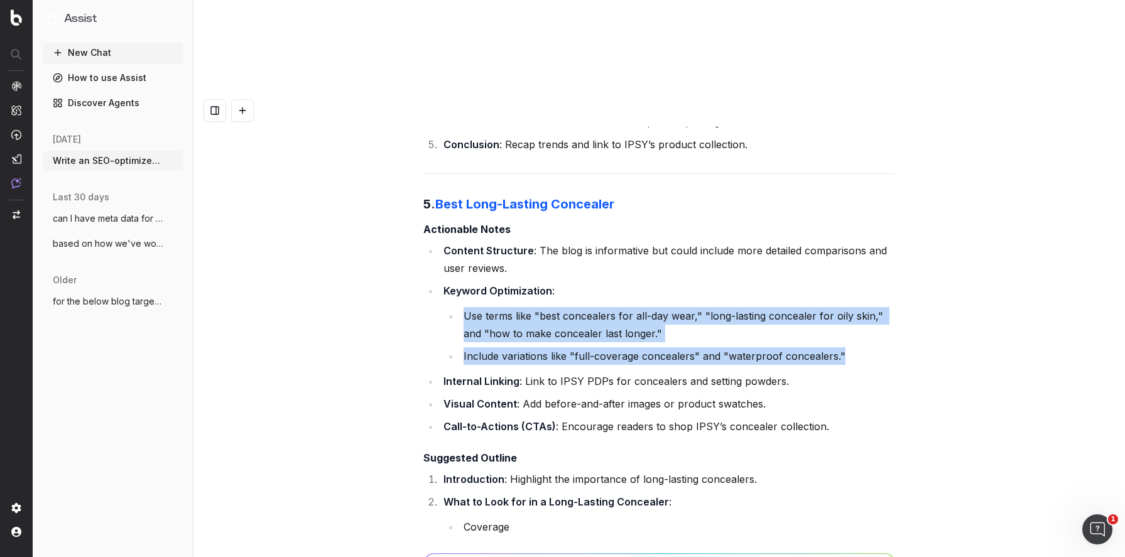
scroll to position [35758, 0]
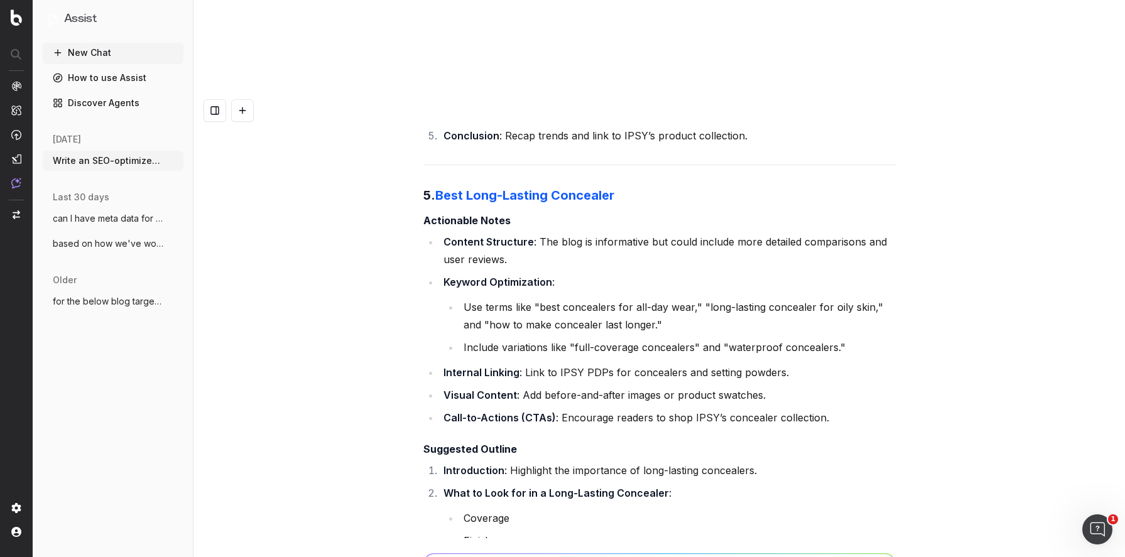
click at [467, 487] on strong "What to Look for in a Long-Lasting Concealer" at bounding box center [555, 493] width 225 height 13
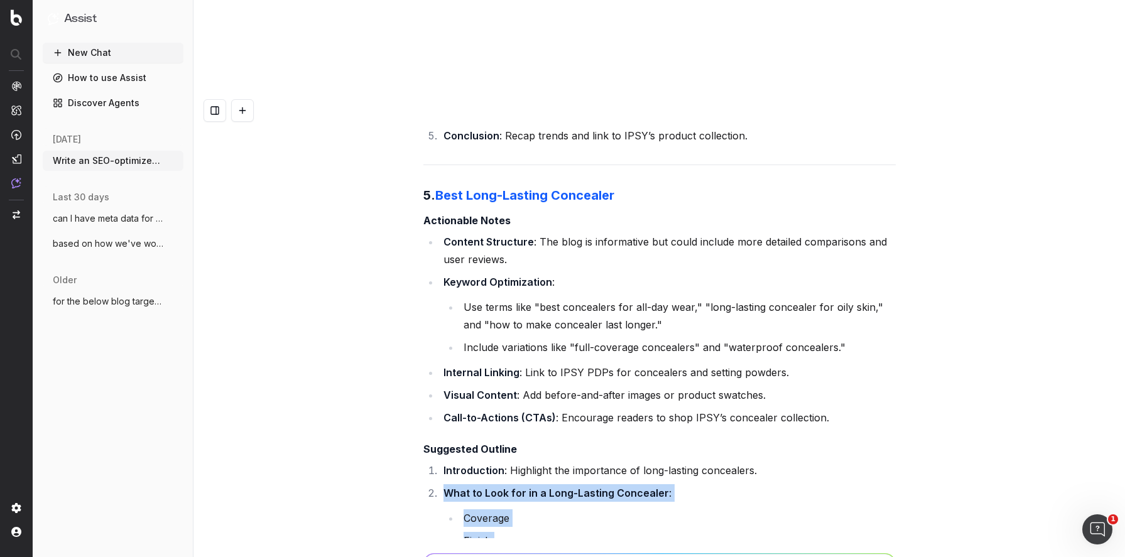
drag, startPoint x: 467, startPoint y: 220, endPoint x: 414, endPoint y: 303, distance: 98.6
click at [506, 484] on li "What to Look for in a Long-Lasting Concealer : Coverage Finish Longevity" at bounding box center [668, 528] width 456 height 88
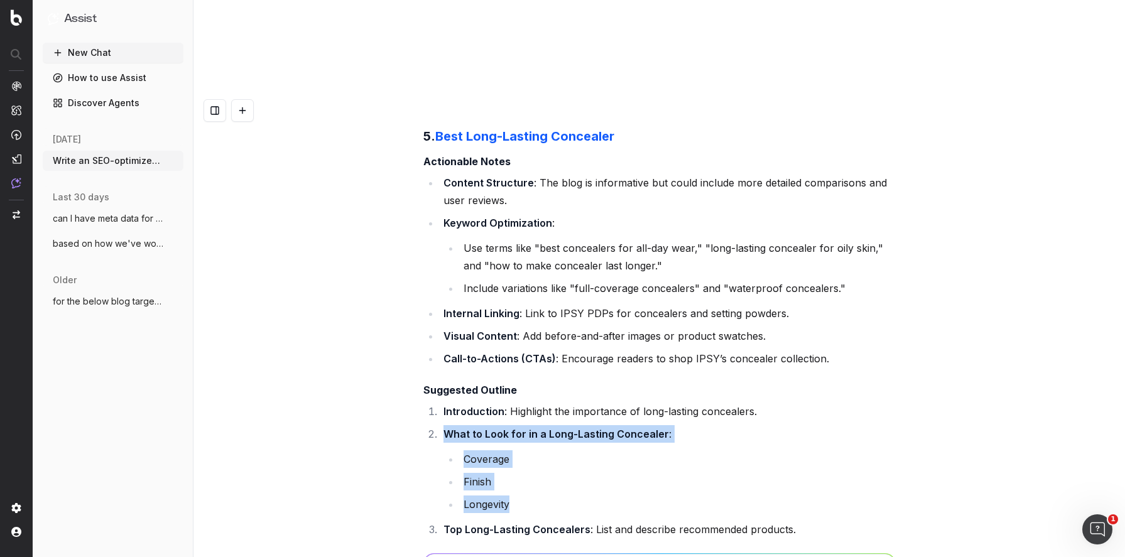
scroll to position [35821, 0]
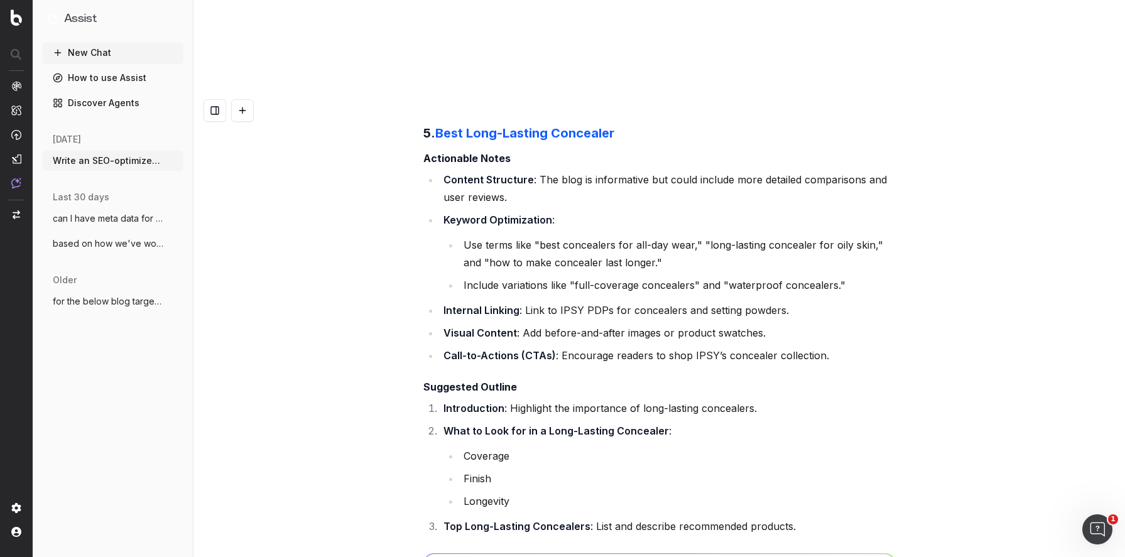
click at [573, 543] on strong "Tips for Making Concealer Last Longer" at bounding box center [539, 549] width 193 height 13
click at [6, 379] on nav at bounding box center [16, 278] width 33 height 557
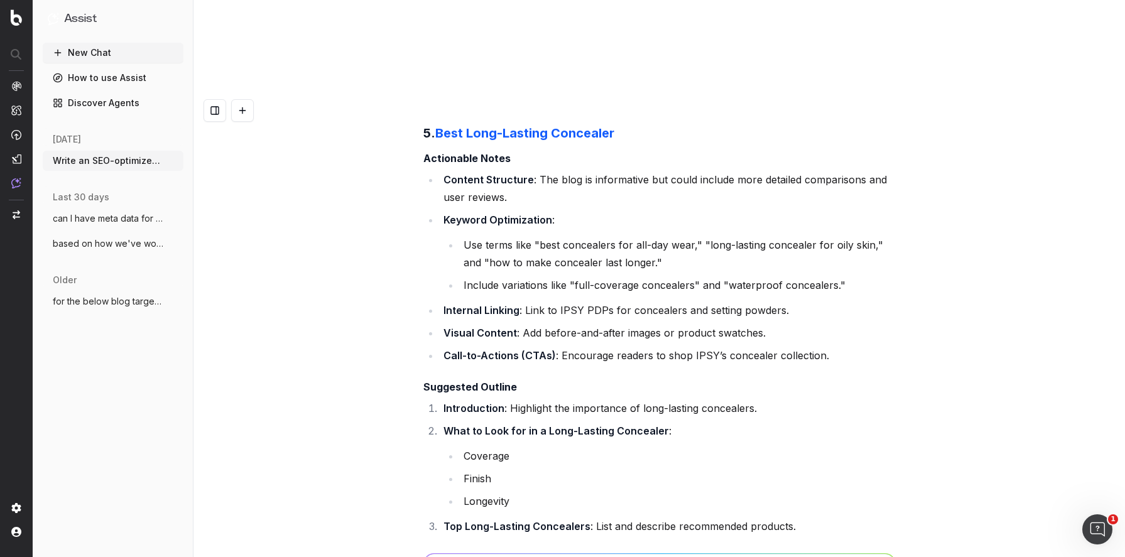
drag, startPoint x: 598, startPoint y: 303, endPoint x: 225, endPoint y: 349, distance: 375.2
drag, startPoint x: 578, startPoint y: 120, endPoint x: 568, endPoint y: 53, distance: 67.3
click at [578, 379] on h4 "Suggested Outline" at bounding box center [659, 386] width 472 height 15
